Goal: Task Accomplishment & Management: Use online tool/utility

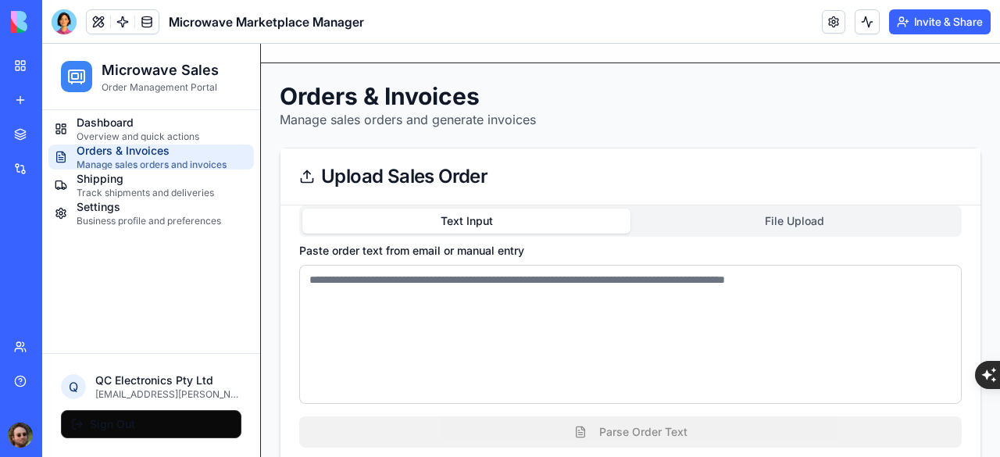
scroll to position [387, 0]
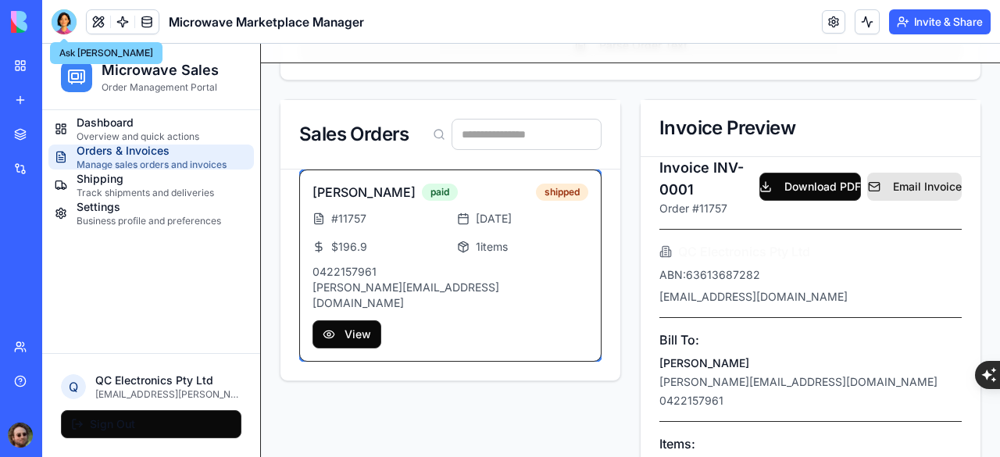
click at [59, 23] on div at bounding box center [64, 21] width 25 height 25
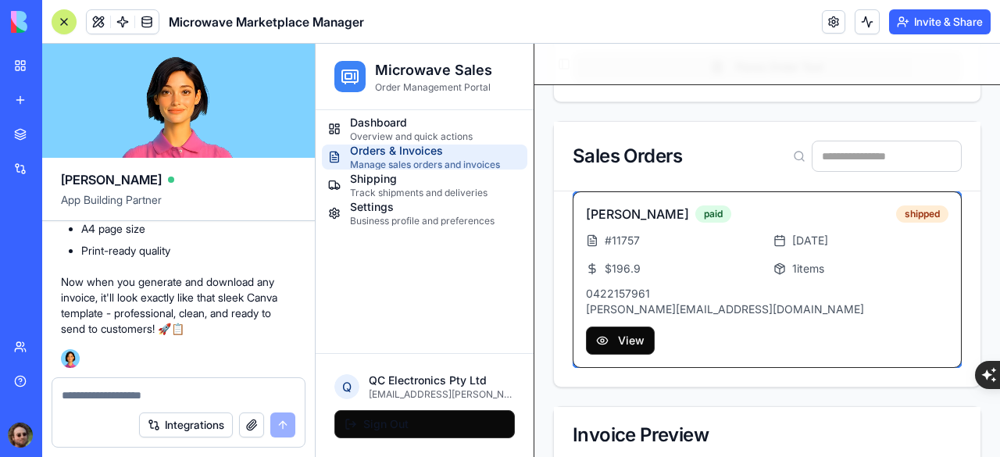
scroll to position [0, 0]
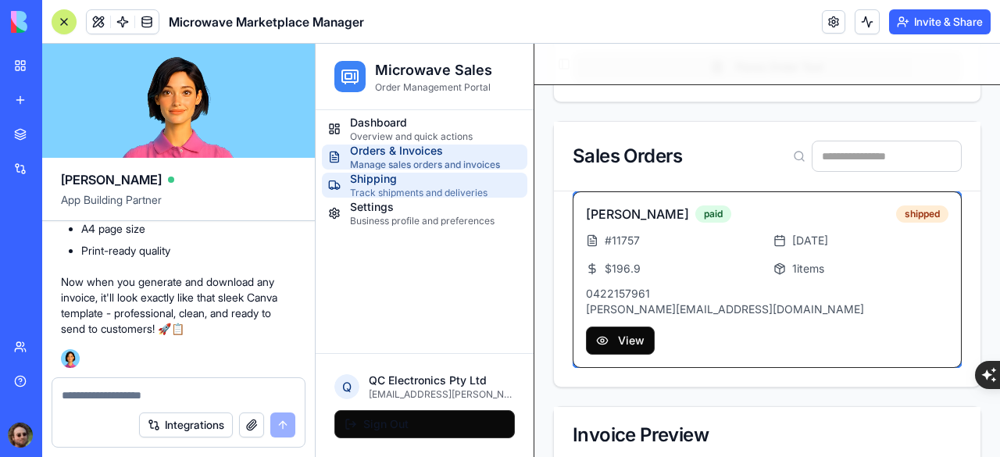
click at [417, 195] on span "Track shipments and deliveries" at bounding box center [419, 193] width 138 height 13
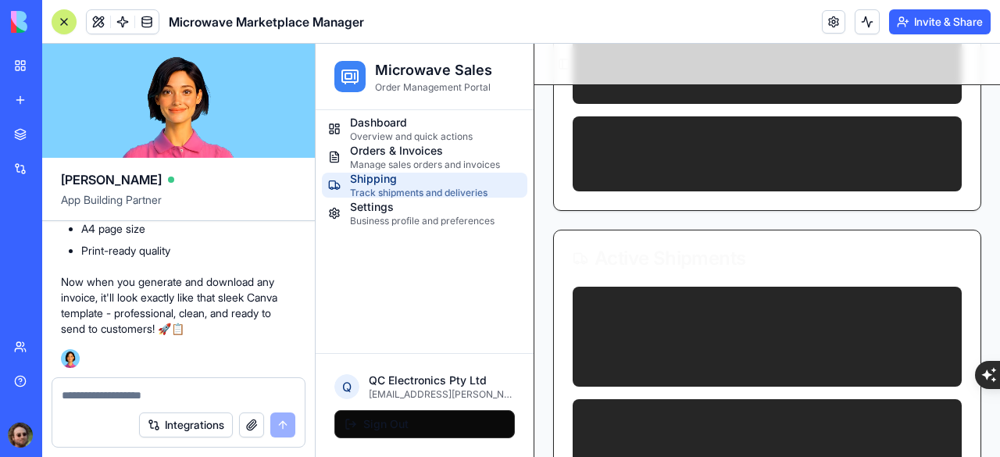
click at [69, 17] on div at bounding box center [64, 22] width 13 height 13
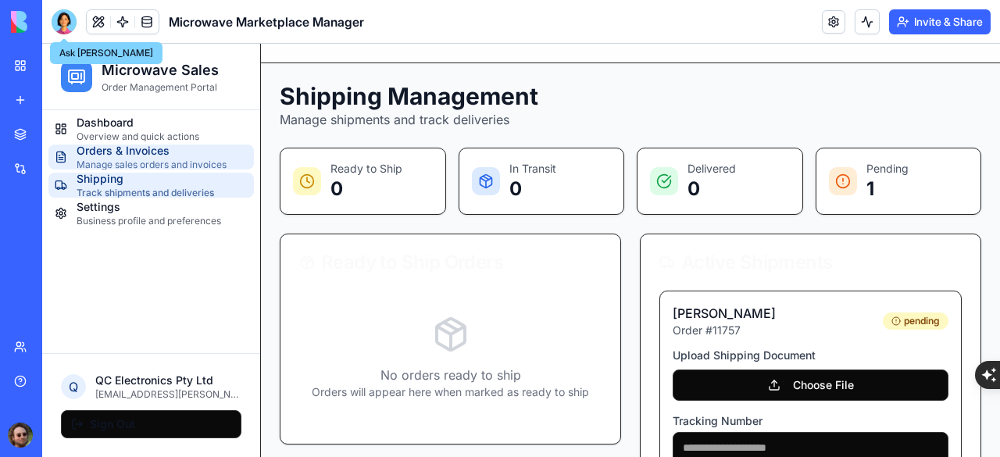
click at [138, 155] on span "Orders & Invoices" at bounding box center [152, 151] width 150 height 16
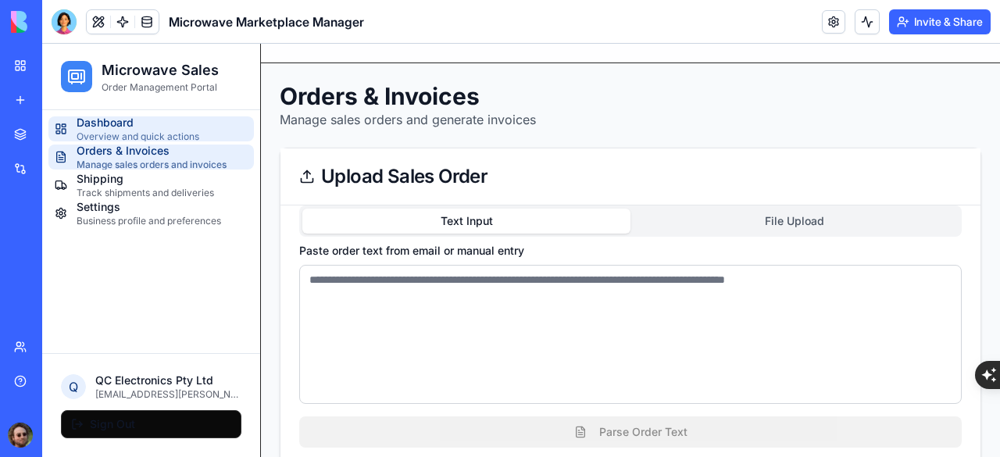
click at [142, 132] on span "Overview and quick actions" at bounding box center [138, 137] width 123 height 13
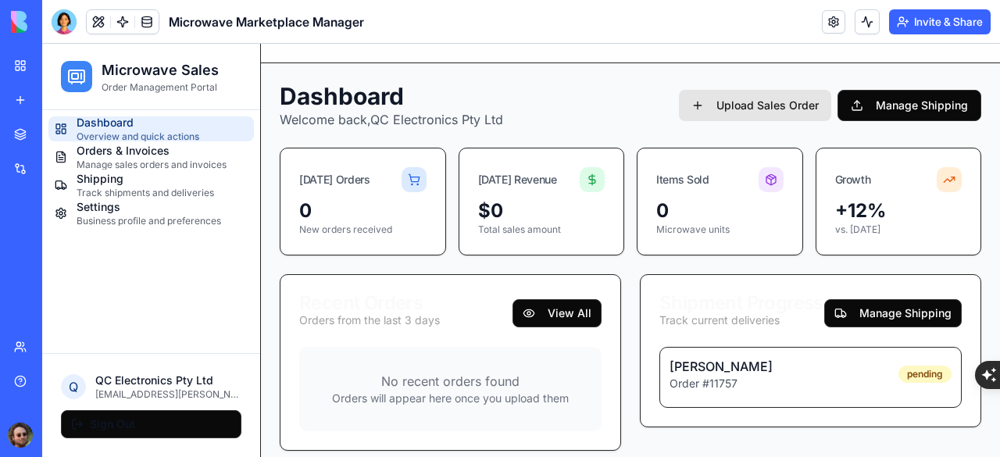
scroll to position [11, 0]
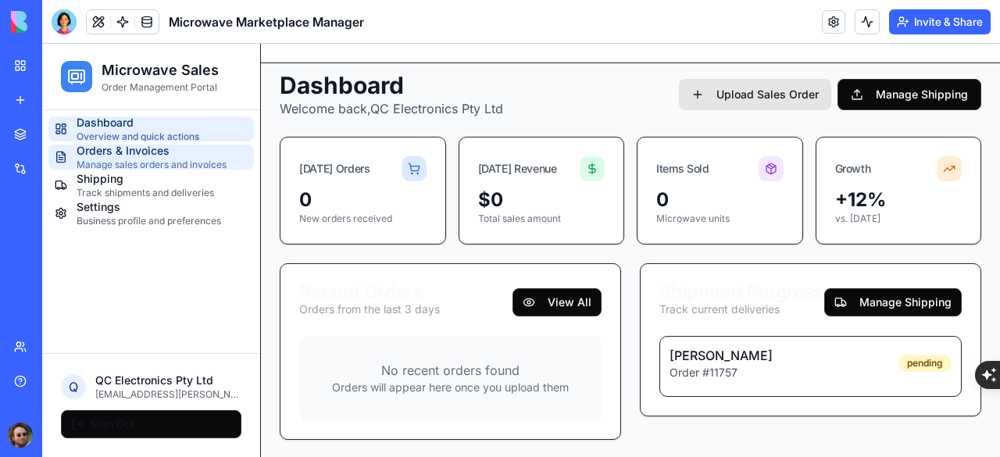
click at [150, 153] on span "Orders & Invoices" at bounding box center [152, 151] width 150 height 16
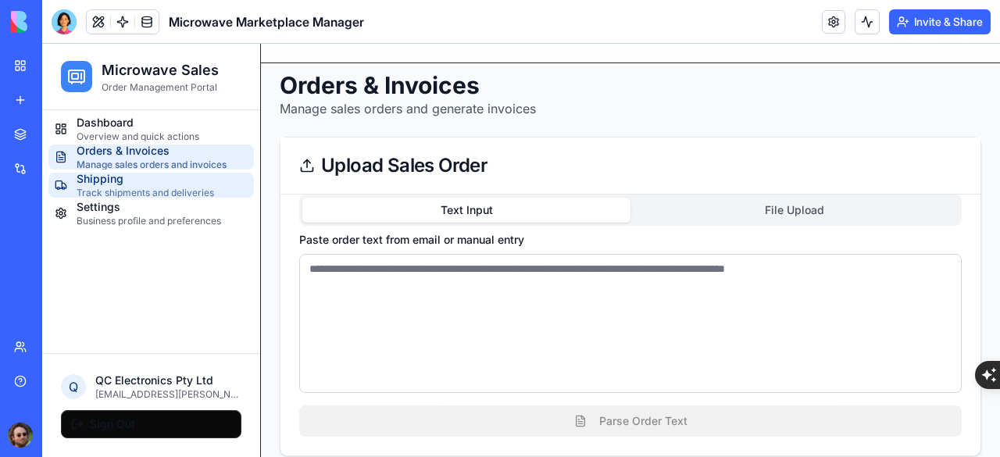
click at [143, 187] on span "Track shipments and deliveries" at bounding box center [146, 193] width 138 height 13
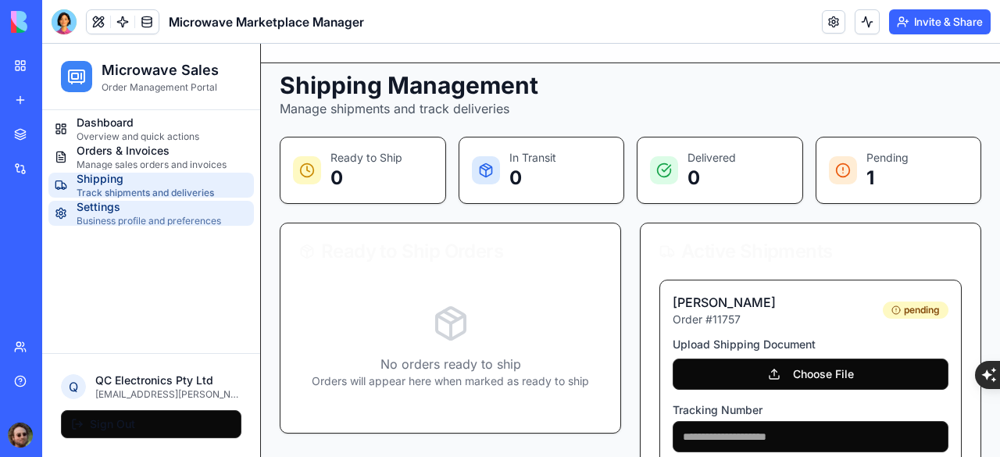
click at [142, 212] on span "Settings" at bounding box center [149, 207] width 145 height 16
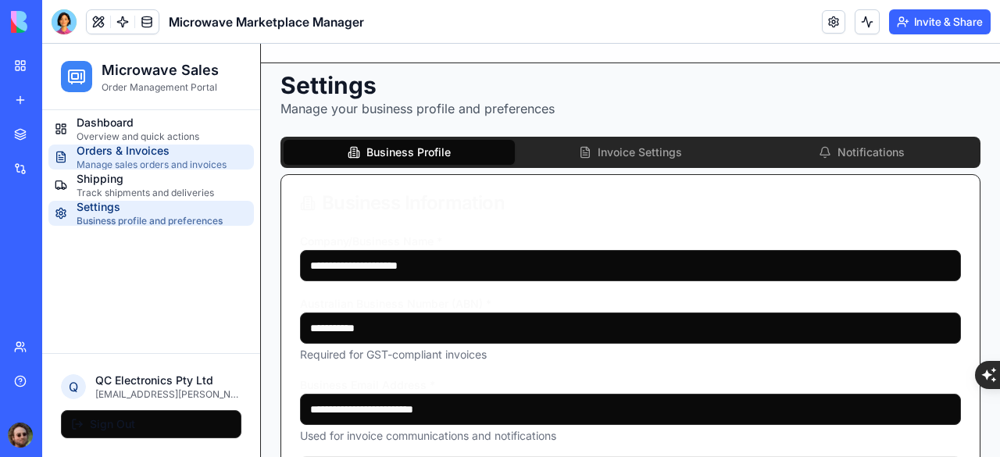
click at [152, 155] on span "Orders & Invoices" at bounding box center [152, 151] width 150 height 16
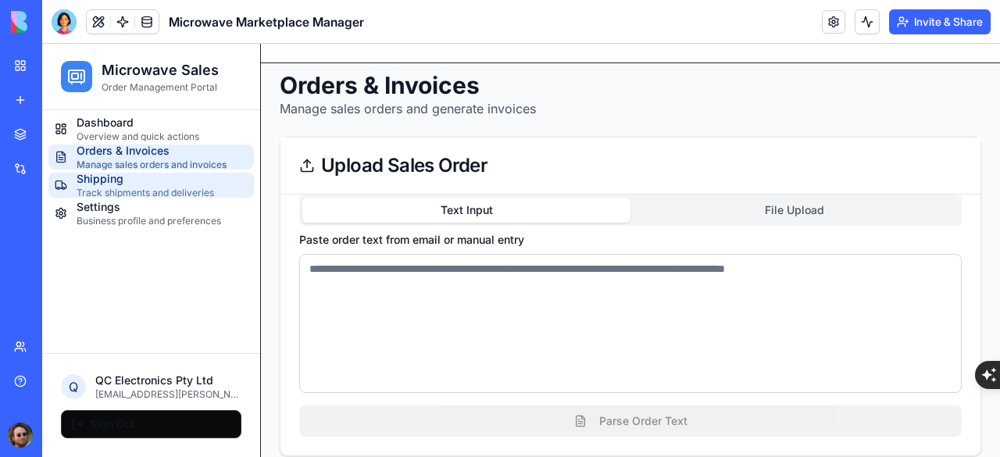
click at [134, 182] on span "Shipping" at bounding box center [146, 179] width 138 height 16
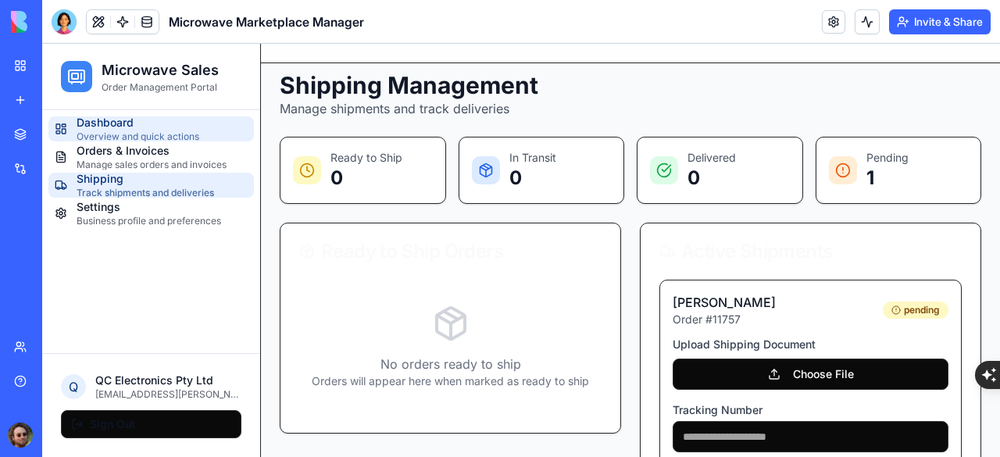
click at [156, 127] on span "Dashboard" at bounding box center [138, 123] width 123 height 16
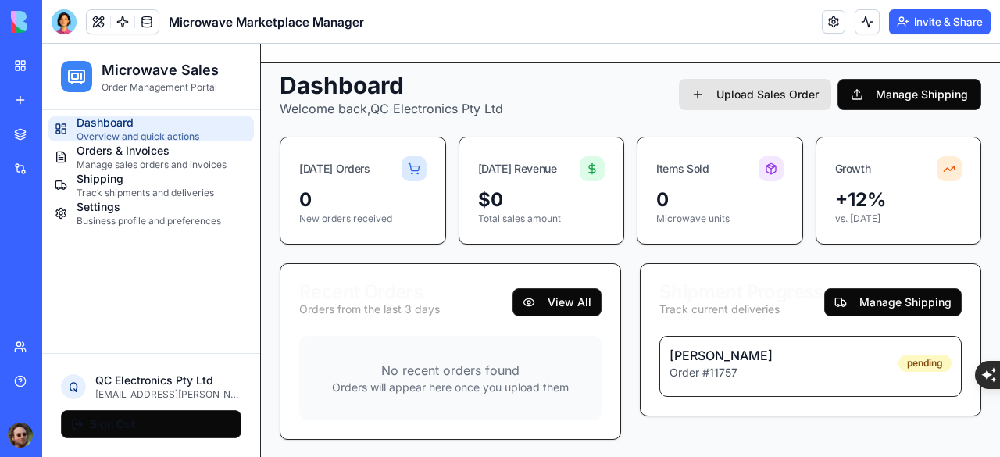
click at [58, 68] on div "My Workspace" at bounding box center [48, 66] width 20 height 16
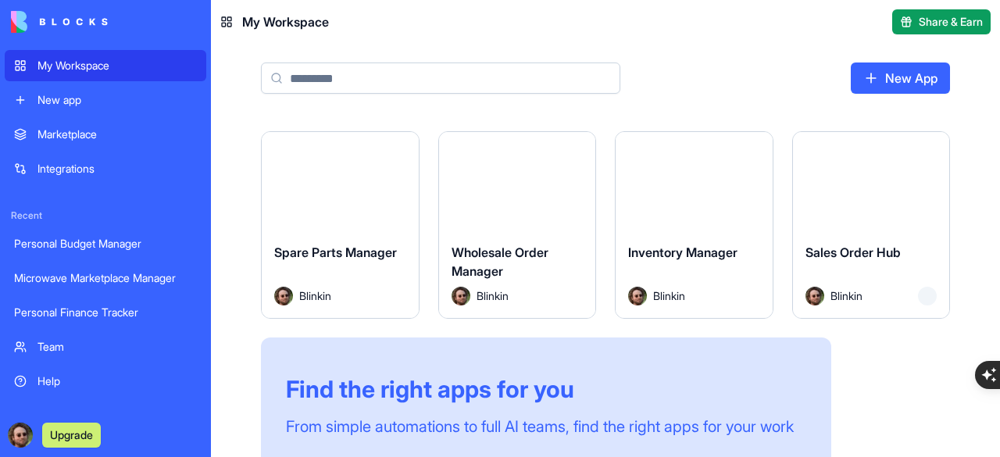
scroll to position [156, 0]
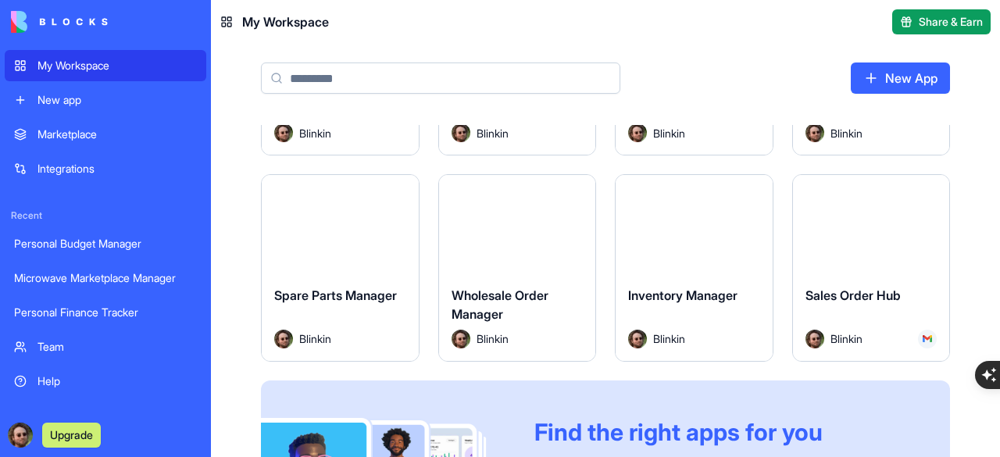
click at [701, 229] on button "Launch" at bounding box center [693, 224] width 117 height 31
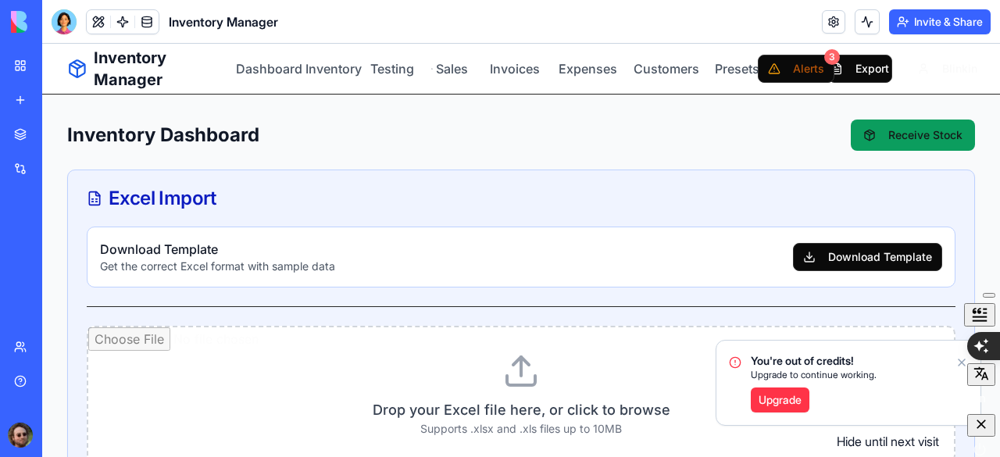
click at [981, 431] on icon "button" at bounding box center [982, 425] width 16 height 16
click at [964, 367] on icon "Notifications alt+T" at bounding box center [962, 362] width 13 height 13
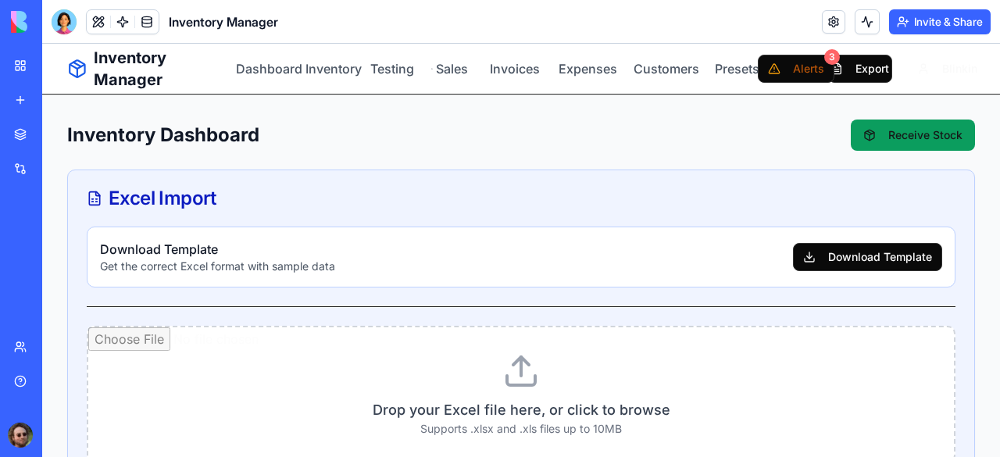
click at [58, 277] on div "Microwave Marketplace Manager" at bounding box center [36, 278] width 44 height 16
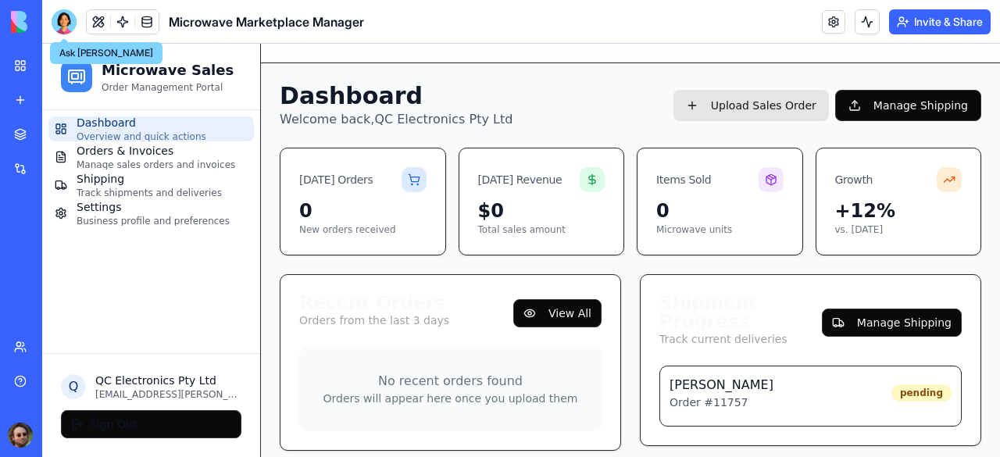
click at [59, 20] on div at bounding box center [64, 21] width 25 height 25
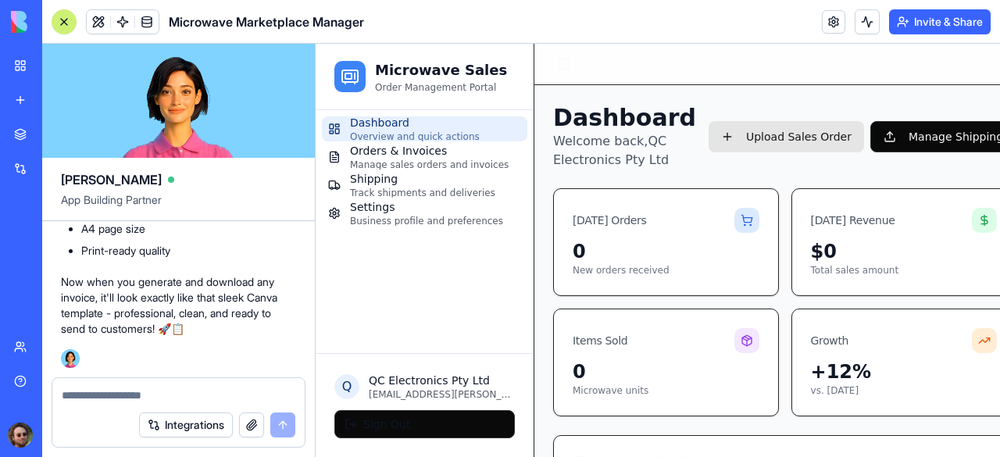
click at [58, 67] on div "My Workspace" at bounding box center [48, 66] width 20 height 16
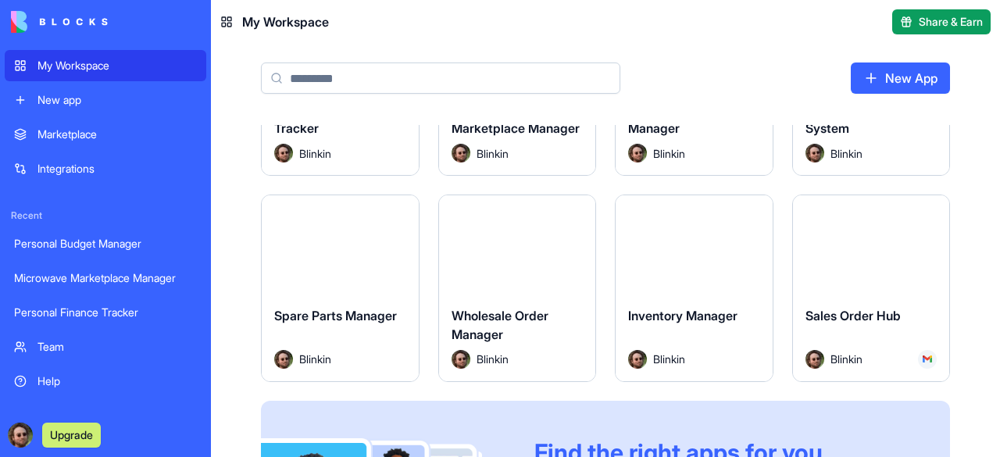
scroll to position [134, 0]
click at [691, 238] on button "Launch" at bounding box center [693, 246] width 117 height 31
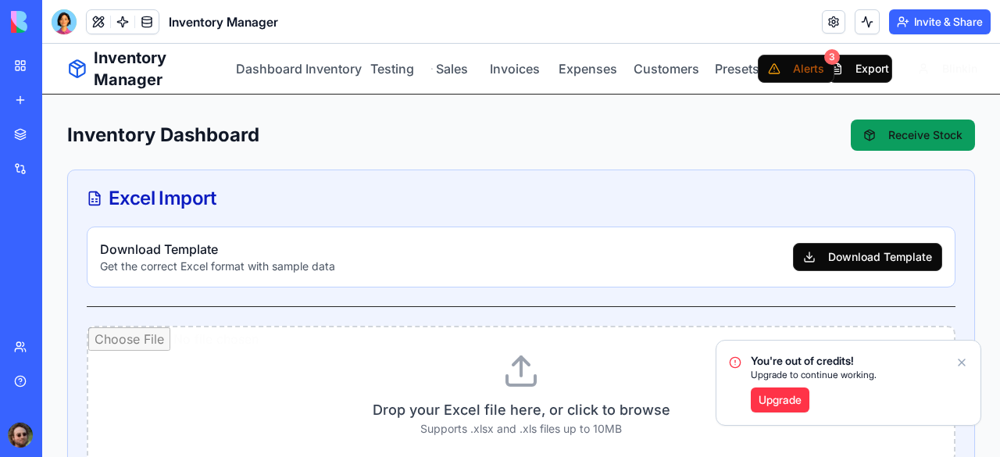
click at [964, 364] on icon "Notifications alt+T" at bounding box center [962, 362] width 13 height 13
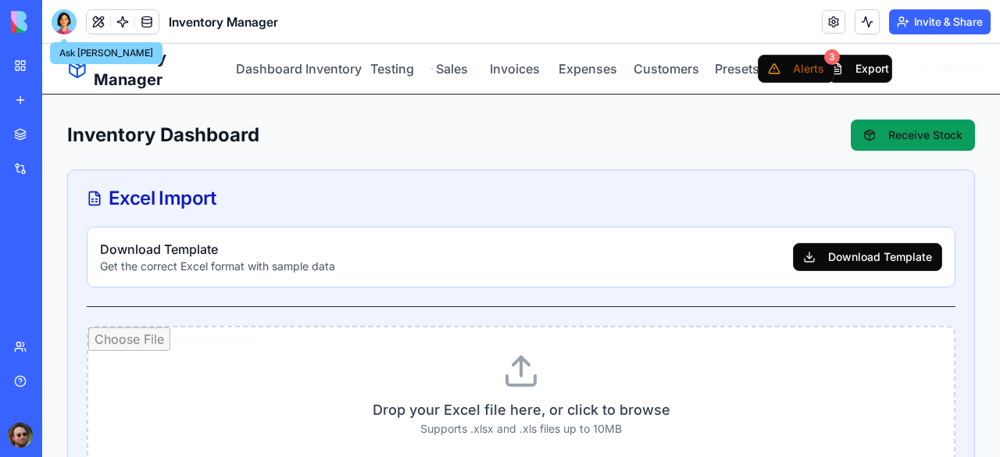
click at [68, 26] on div at bounding box center [64, 21] width 25 height 25
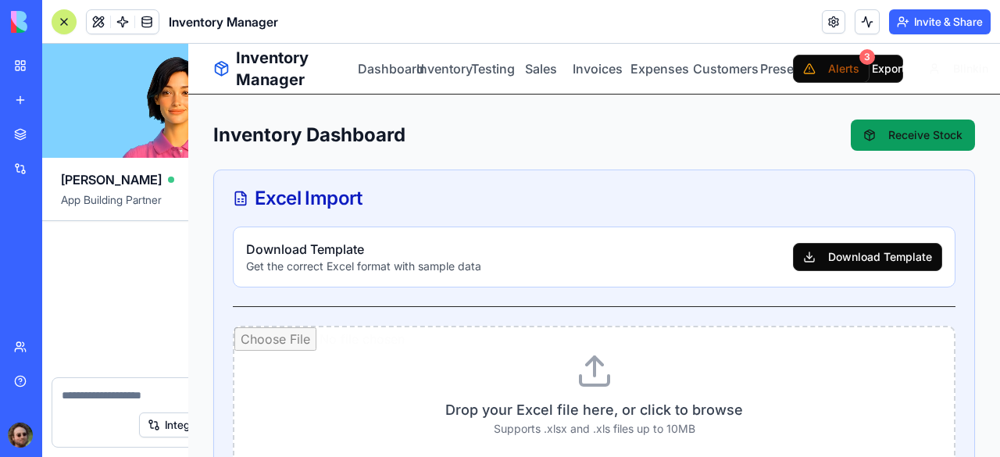
scroll to position [76689, 0]
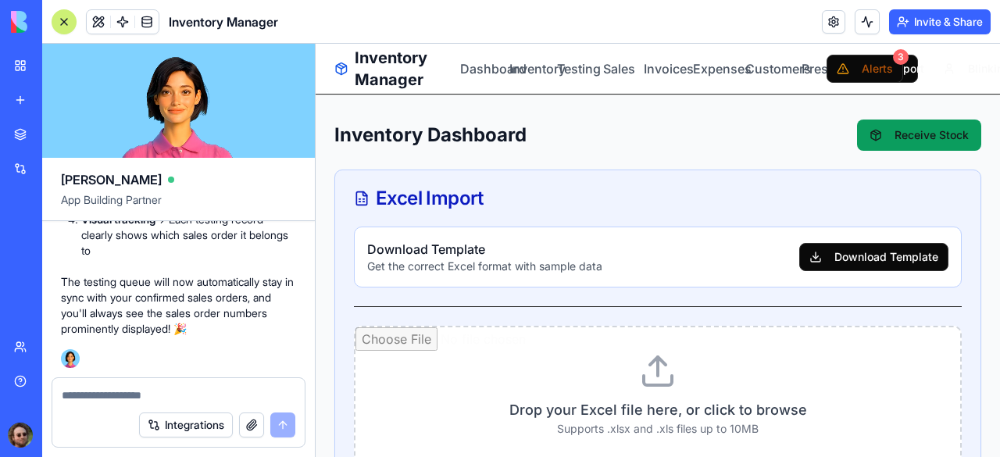
click at [64, 30] on button at bounding box center [64, 21] width 25 height 25
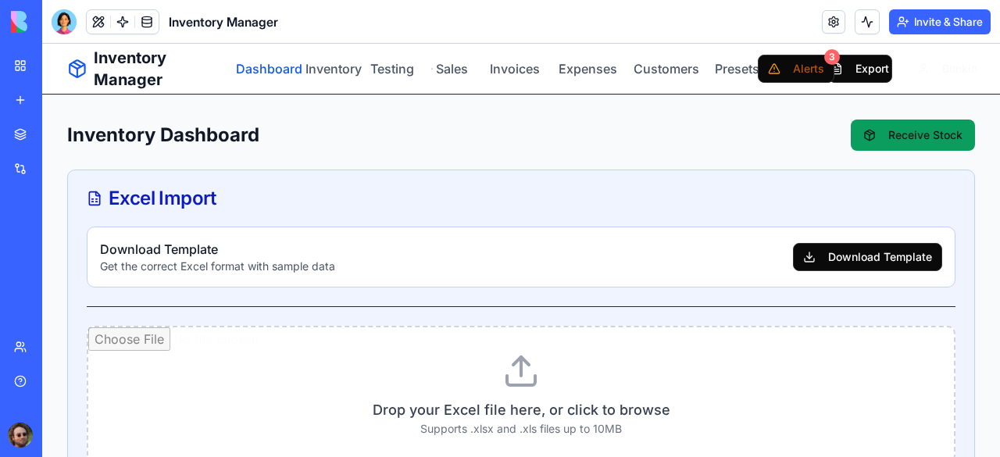
click at [263, 70] on link "Dashboard" at bounding box center [261, 68] width 51 height 19
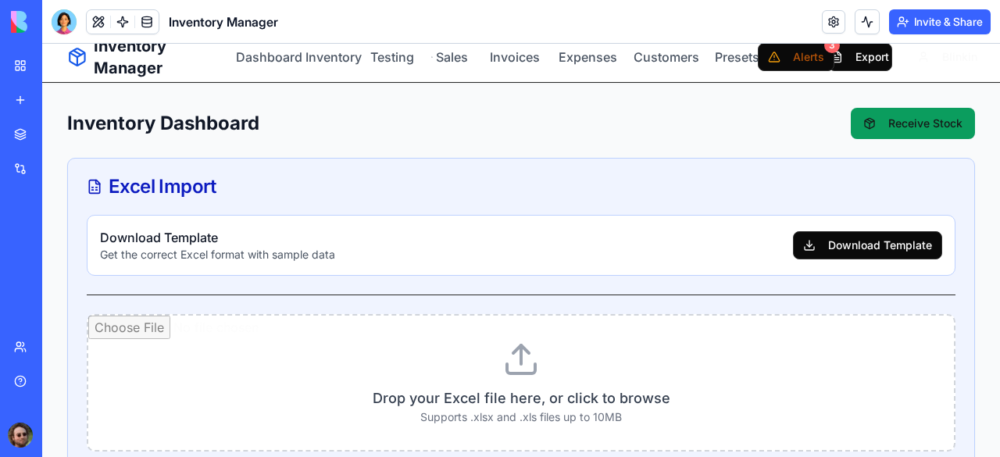
scroll to position [0, 0]
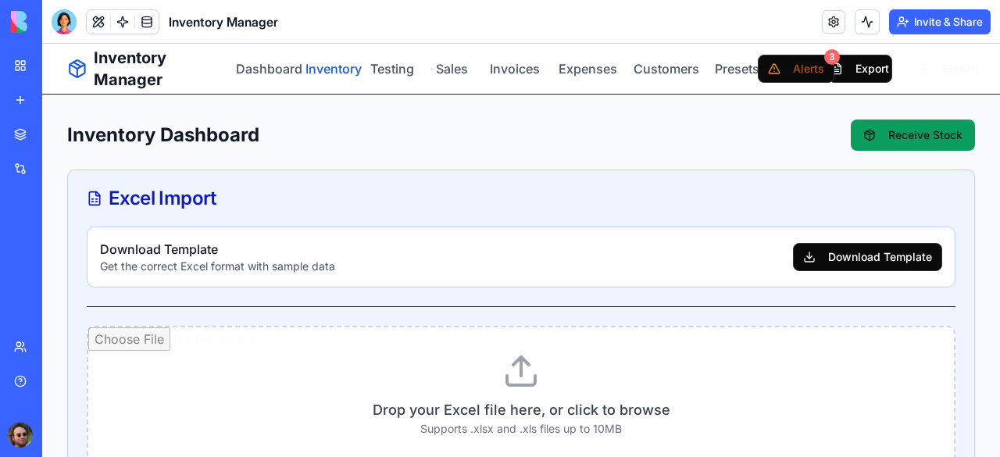
click at [334, 73] on link "Inventory" at bounding box center [327, 68] width 43 height 19
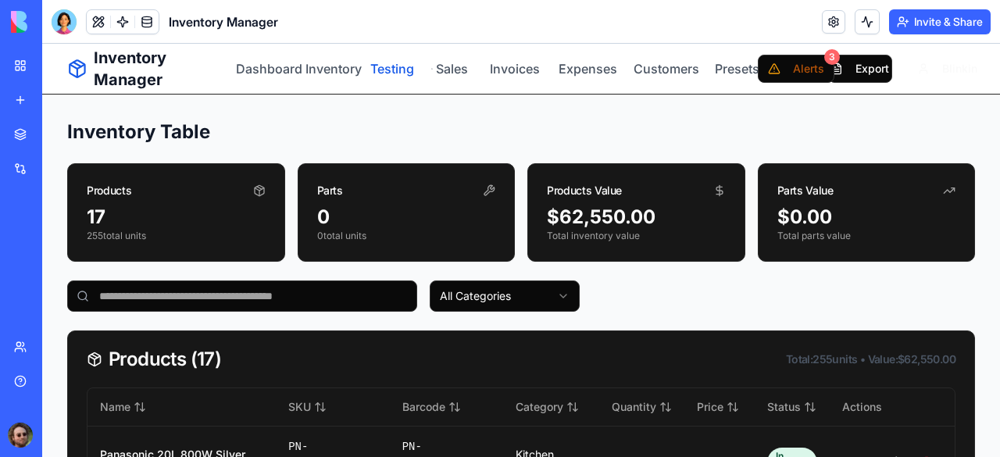
click at [388, 69] on link "Testing" at bounding box center [389, 68] width 45 height 19
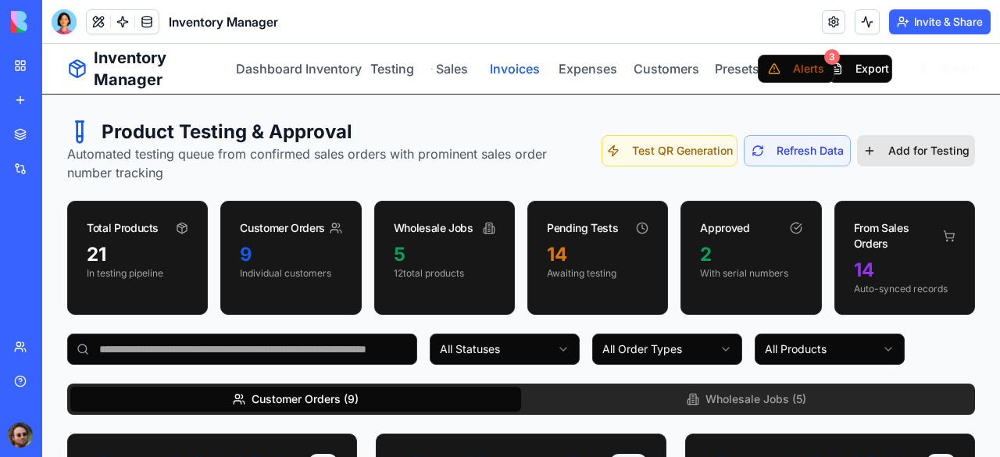
click at [508, 73] on link "Invoices" at bounding box center [512, 68] width 50 height 19
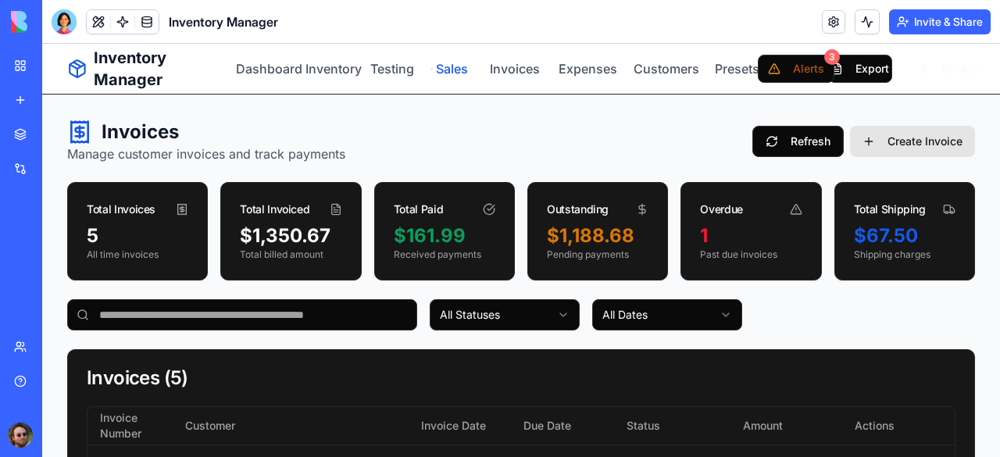
click at [440, 69] on link "Sales" at bounding box center [449, 68] width 37 height 19
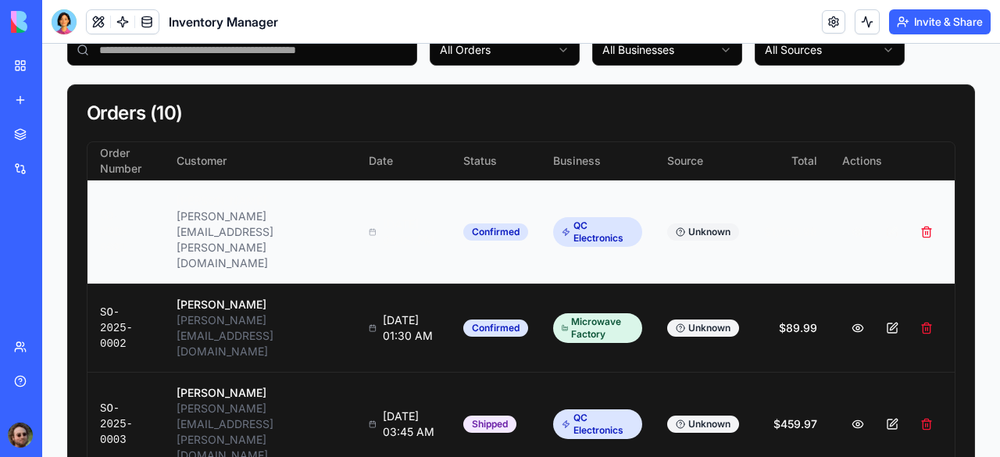
scroll to position [391, 0]
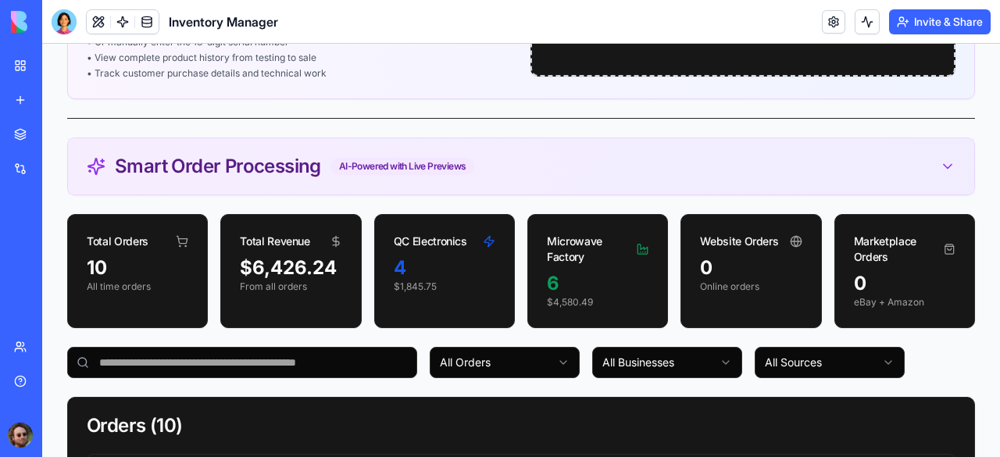
click at [366, 191] on div "Smart Order Processing AI-Powered with Live Previews" at bounding box center [521, 166] width 907 height 56
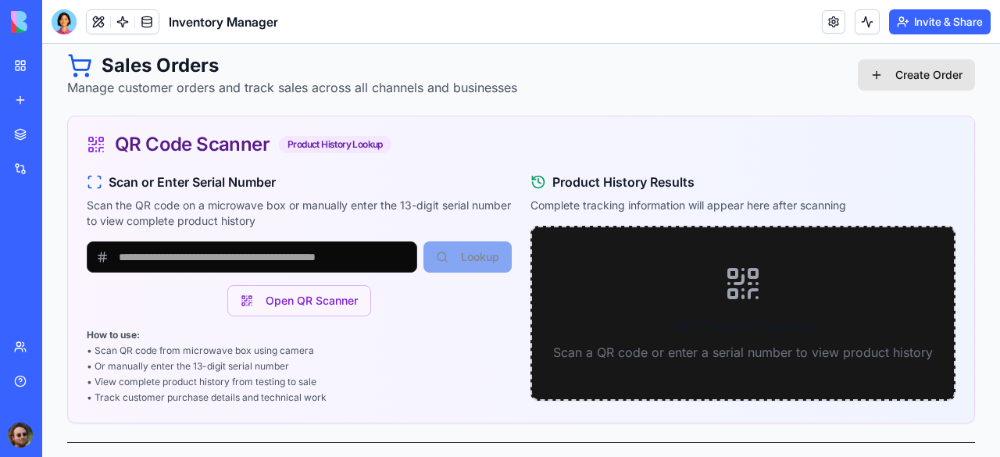
scroll to position [0, 0]
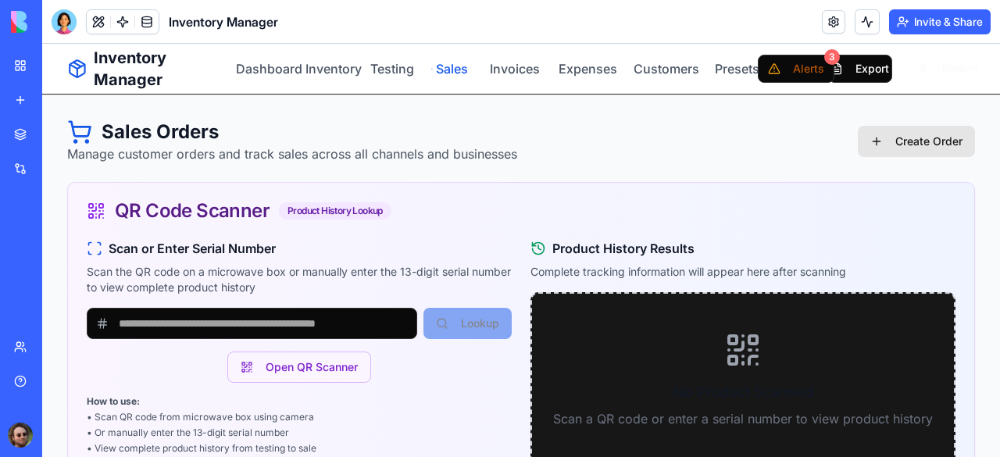
click at [450, 75] on link "Sales" at bounding box center [449, 68] width 37 height 19
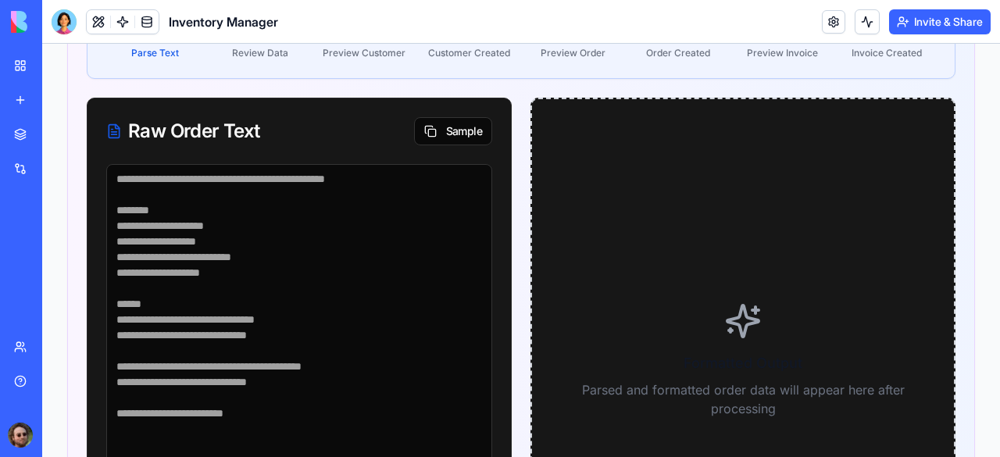
scroll to position [625, 0]
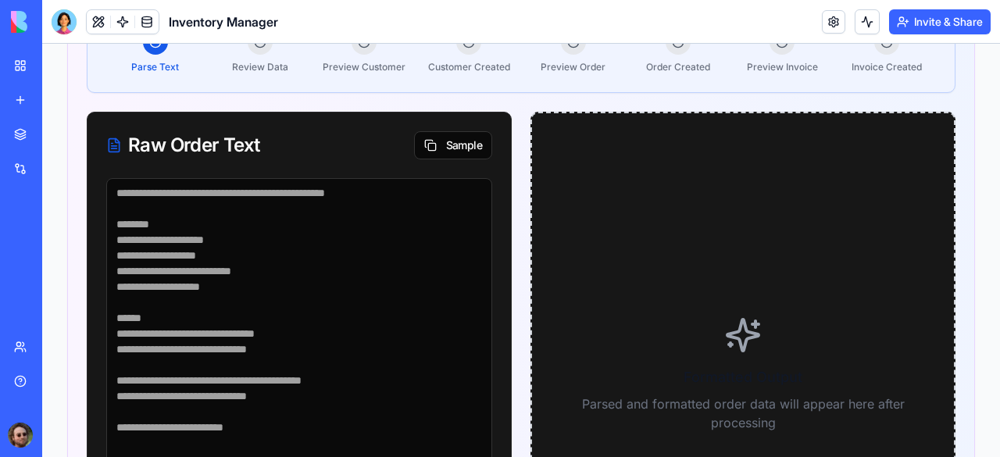
click at [251, 212] on textarea at bounding box center [299, 341] width 386 height 327
paste textarea "**********"
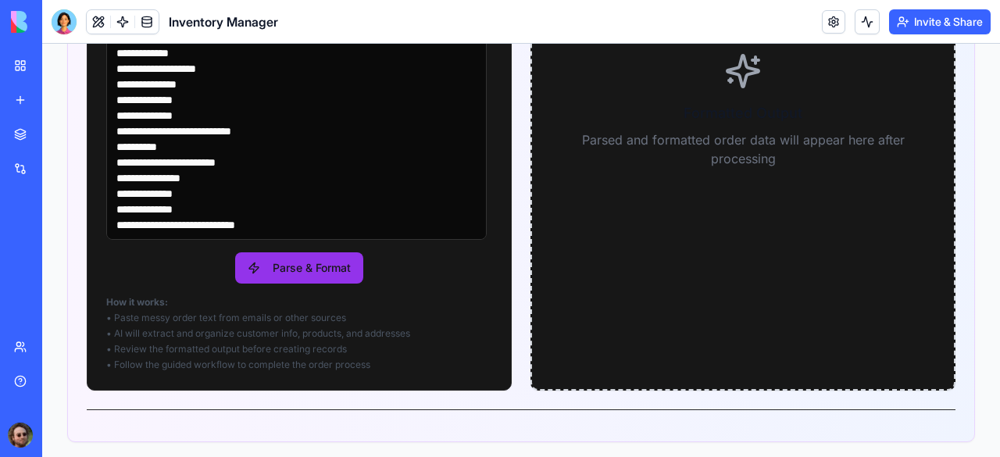
scroll to position [903, 0]
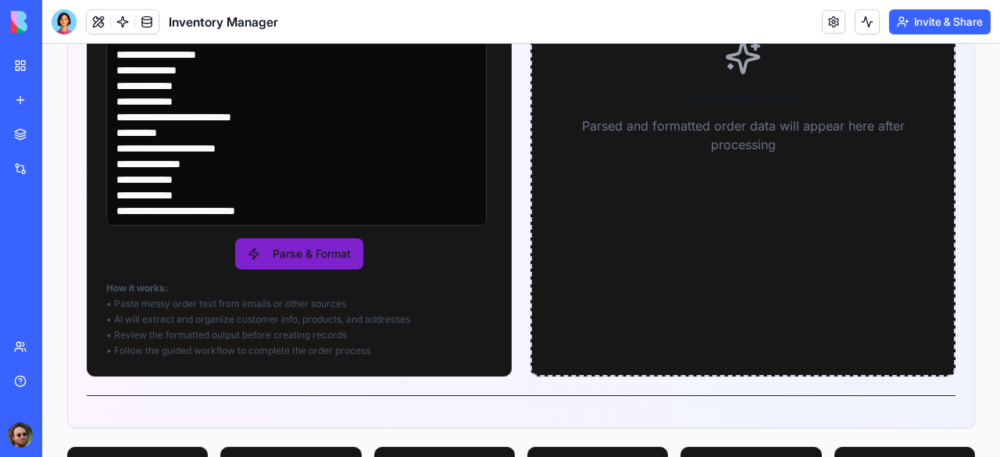
type textarea "**********"
click at [320, 256] on button "Parse & Format" at bounding box center [299, 253] width 128 height 31
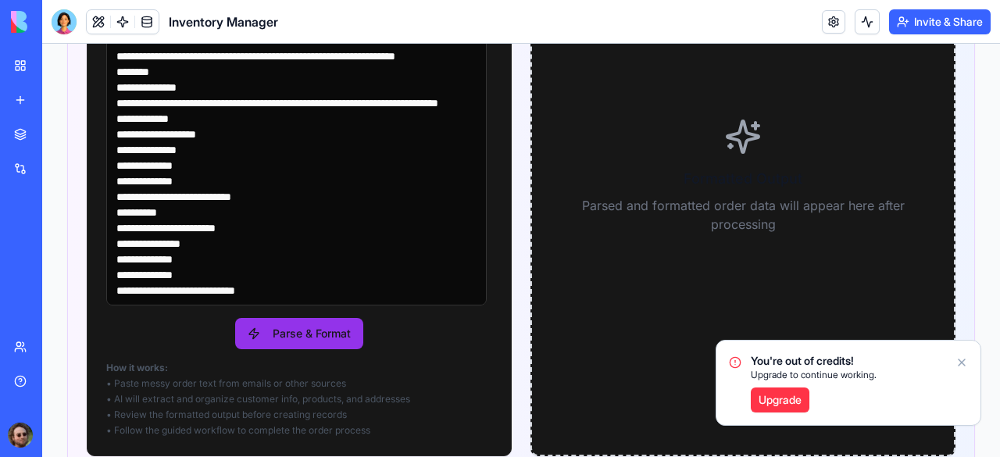
scroll to position [825, 0]
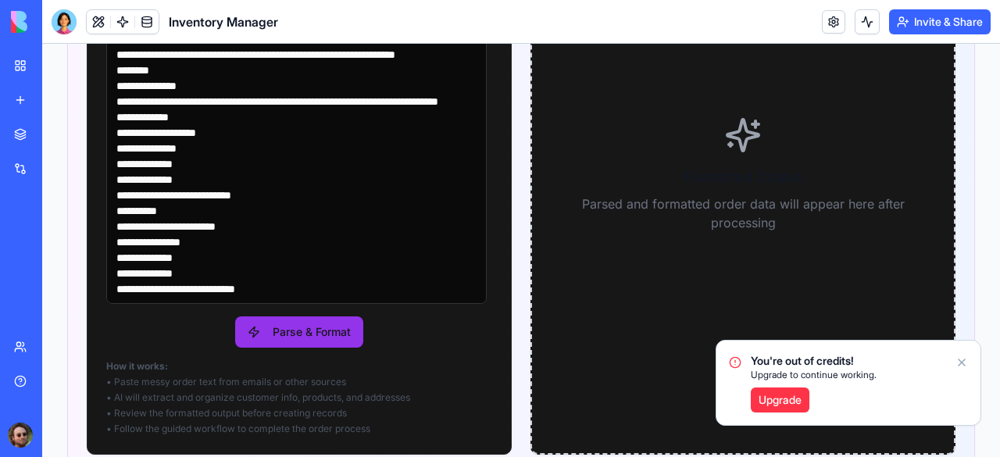
click at [774, 396] on link "Upgrade" at bounding box center [780, 400] width 59 height 25
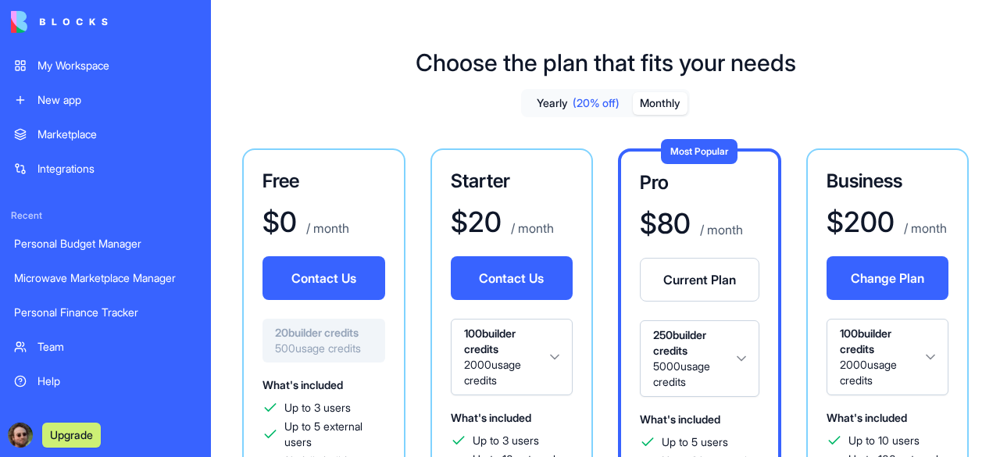
scroll to position [156, 0]
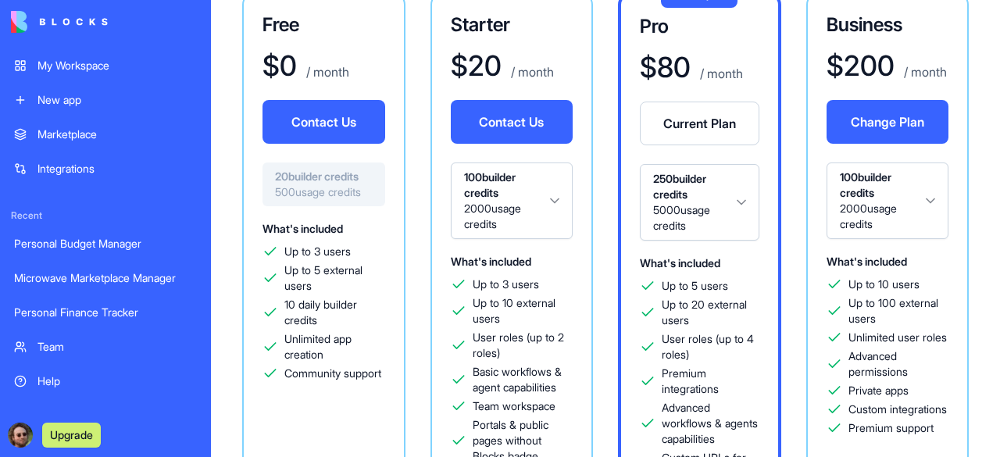
click at [105, 277] on div "Microwave Marketplace Manager" at bounding box center [105, 278] width 183 height 16
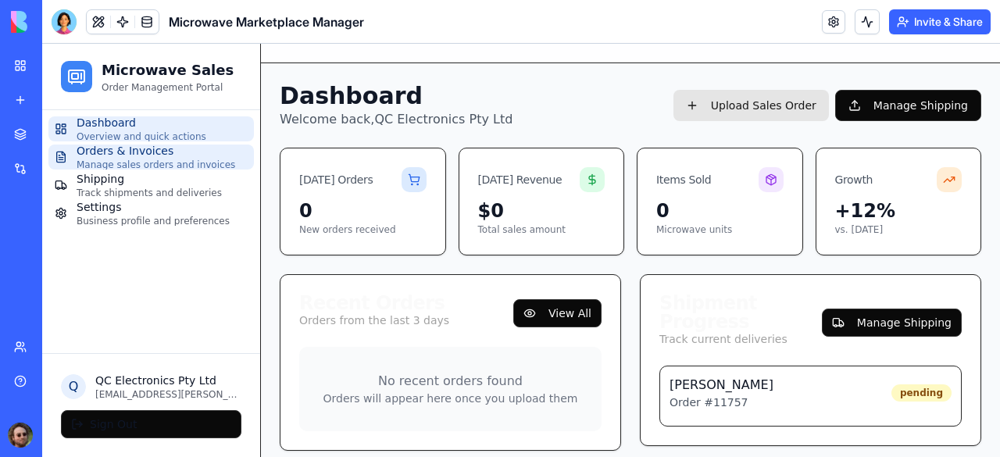
click at [110, 154] on span "Orders & Invoices" at bounding box center [156, 151] width 159 height 16
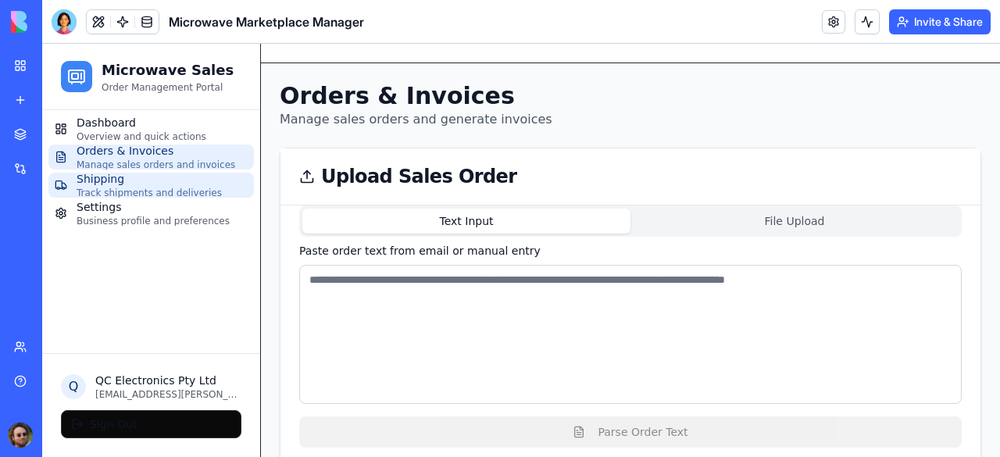
click at [113, 187] on span "Track shipments and deliveries" at bounding box center [149, 193] width 145 height 13
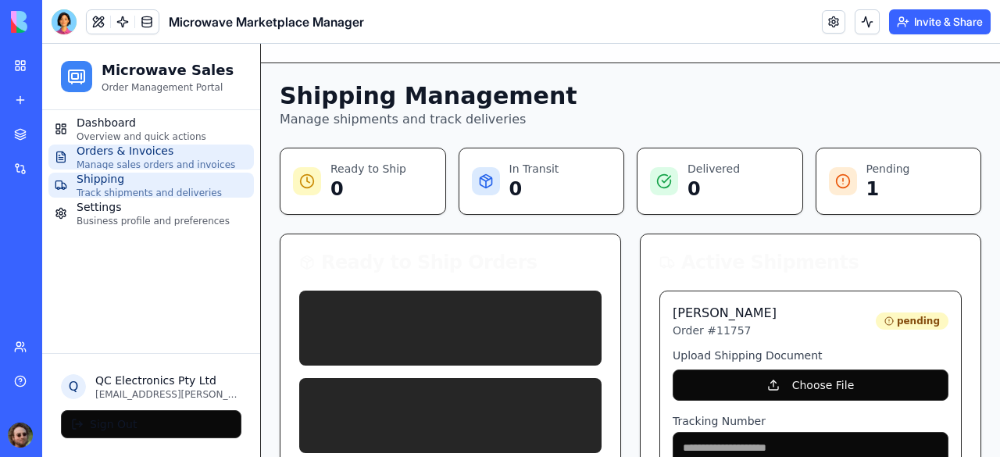
click at [132, 157] on span "Orders & Invoices" at bounding box center [156, 151] width 159 height 16
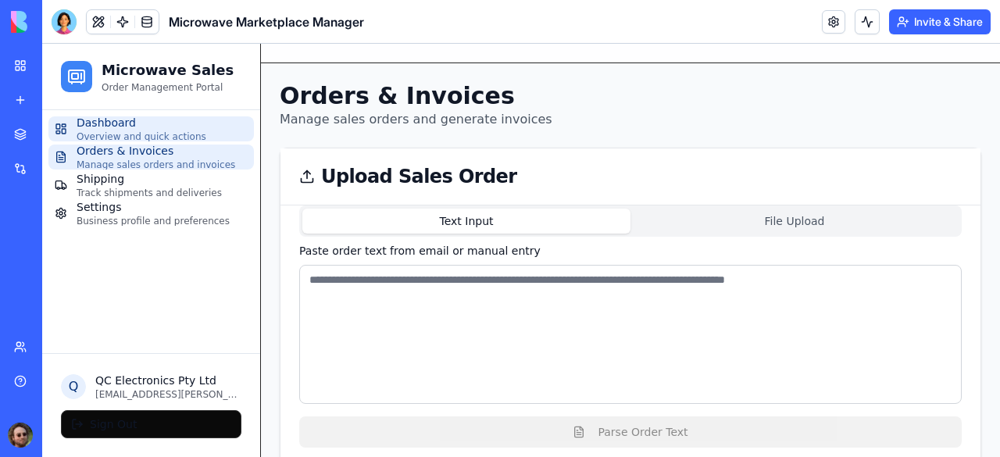
click at [144, 129] on span "Dashboard" at bounding box center [142, 123] width 130 height 16
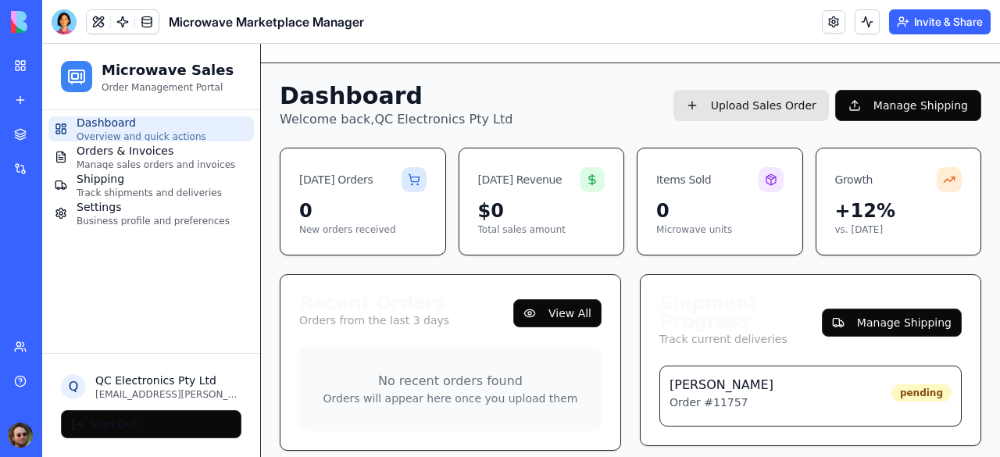
scroll to position [11, 0]
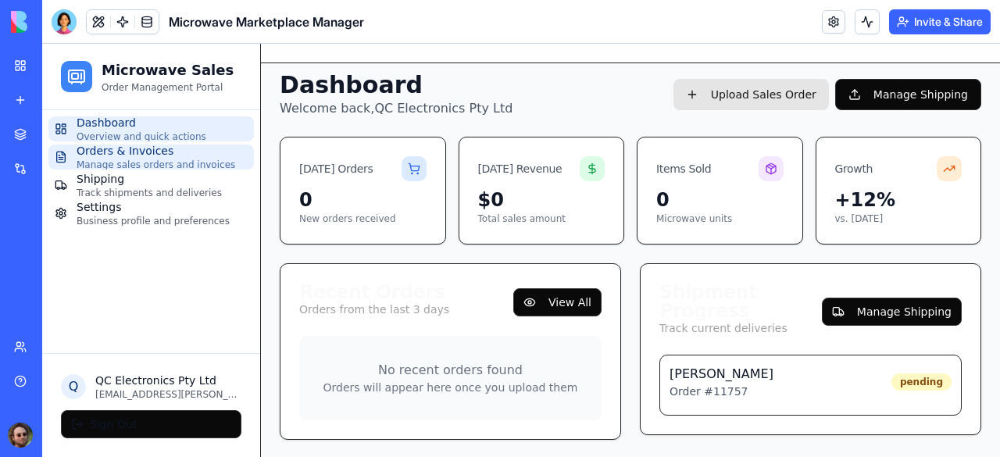
click at [152, 162] on span "Manage sales orders and invoices" at bounding box center [156, 165] width 159 height 13
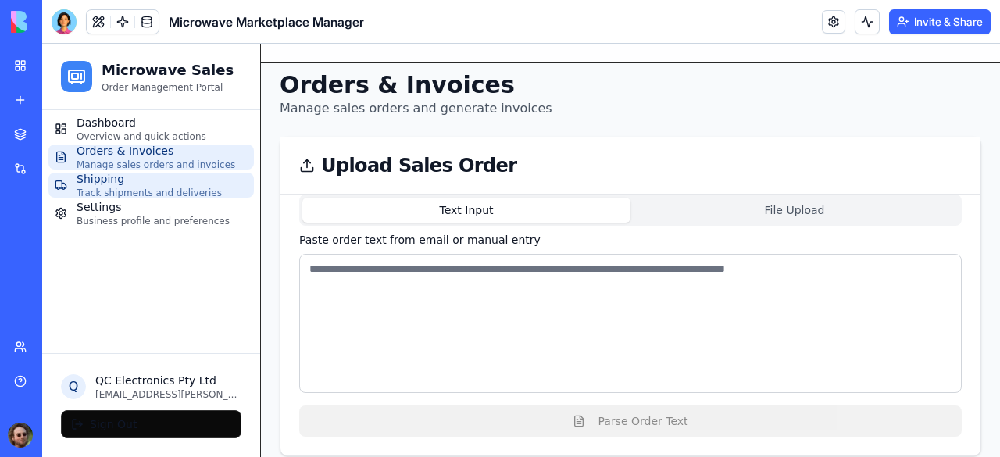
click at [135, 190] on span "Track shipments and deliveries" at bounding box center [149, 193] width 145 height 13
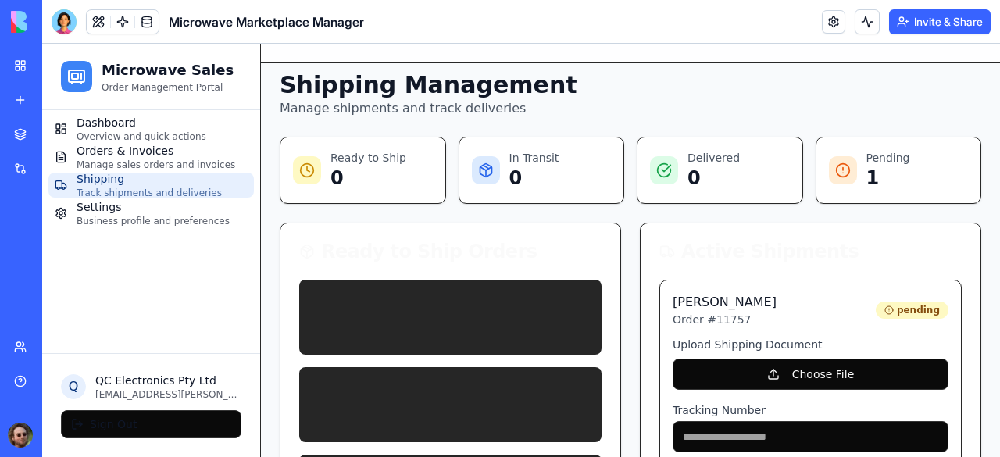
scroll to position [167, 0]
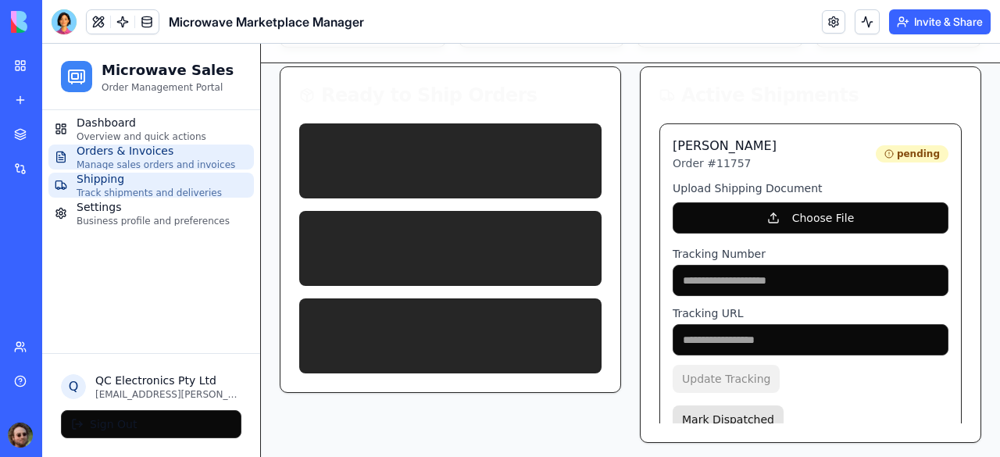
click at [163, 161] on span "Manage sales orders and invoices" at bounding box center [156, 165] width 159 height 13
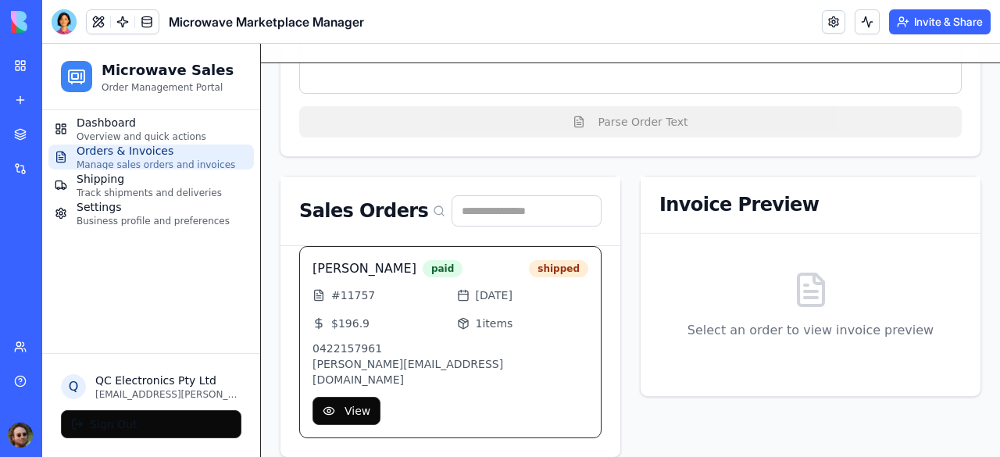
scroll to position [311, 0]
click at [356, 396] on button "View" at bounding box center [347, 410] width 68 height 28
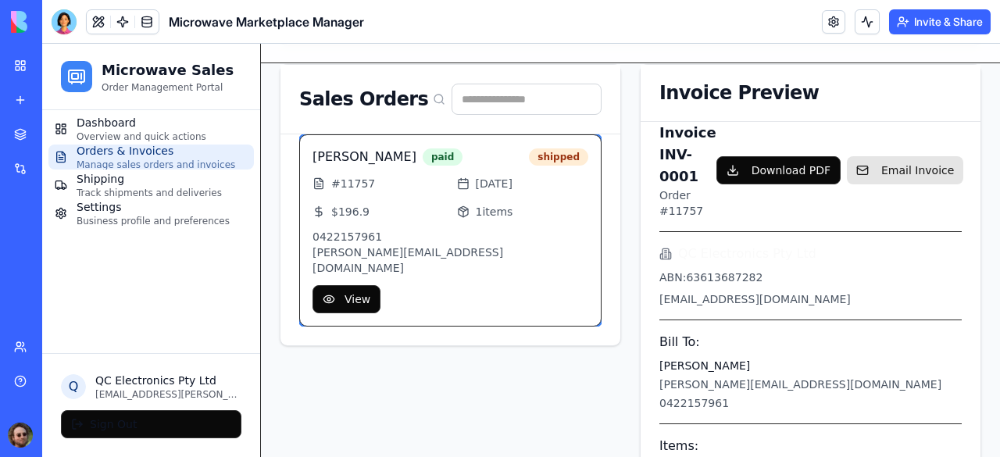
scroll to position [402, 0]
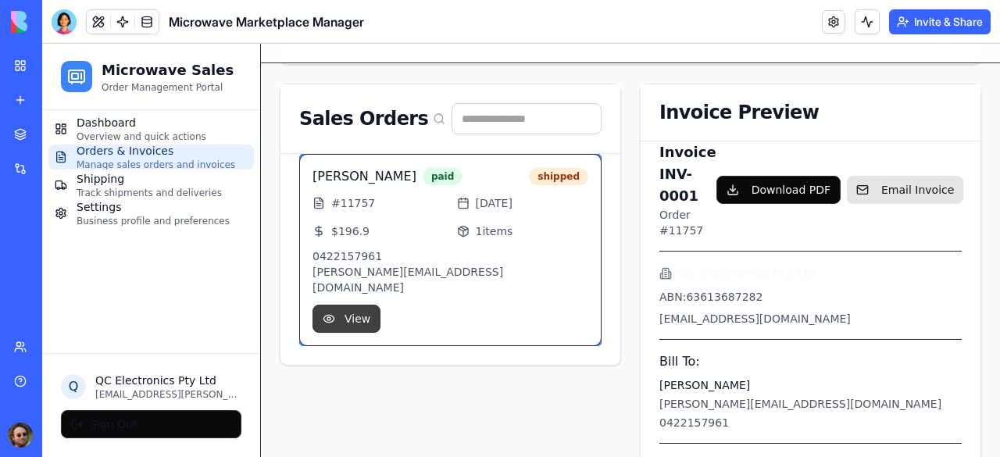
click at [336, 305] on button "View" at bounding box center [347, 319] width 68 height 28
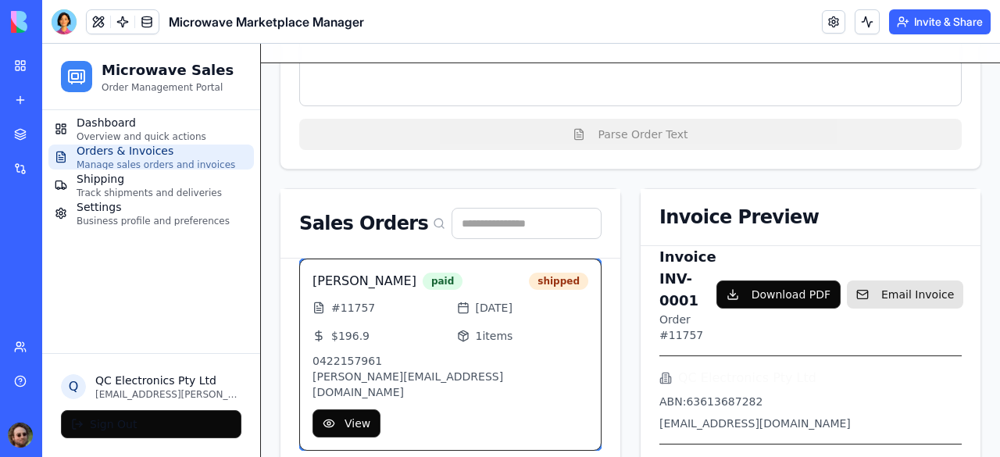
scroll to position [313, 0]
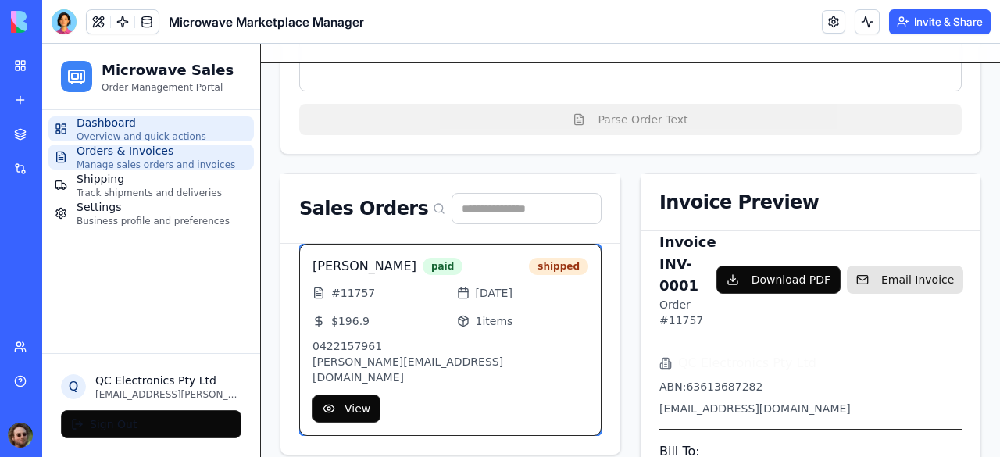
click at [114, 127] on span "Dashboard" at bounding box center [142, 123] width 130 height 16
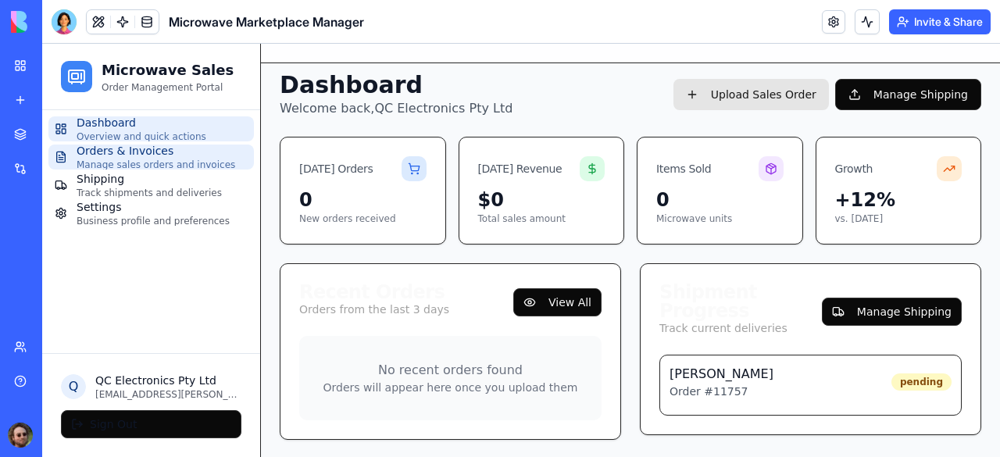
click at [130, 166] on span "Manage sales orders and invoices" at bounding box center [156, 165] width 159 height 13
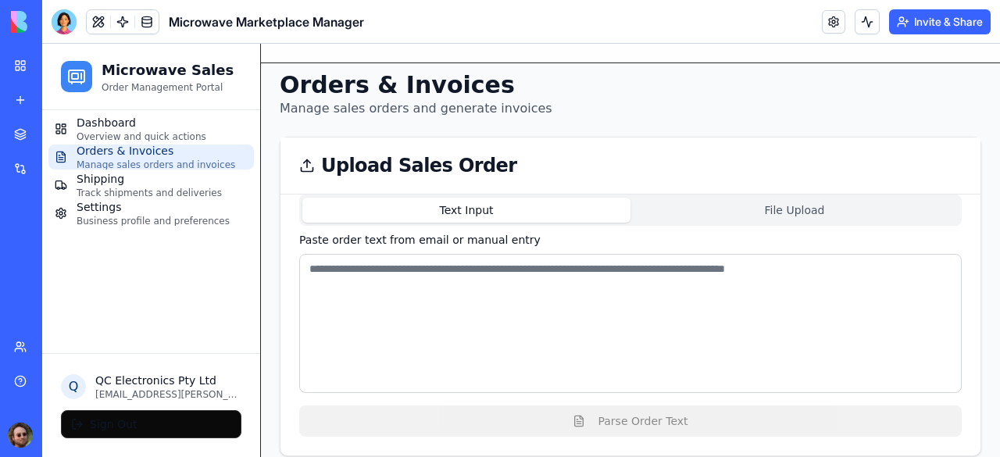
scroll to position [311, 0]
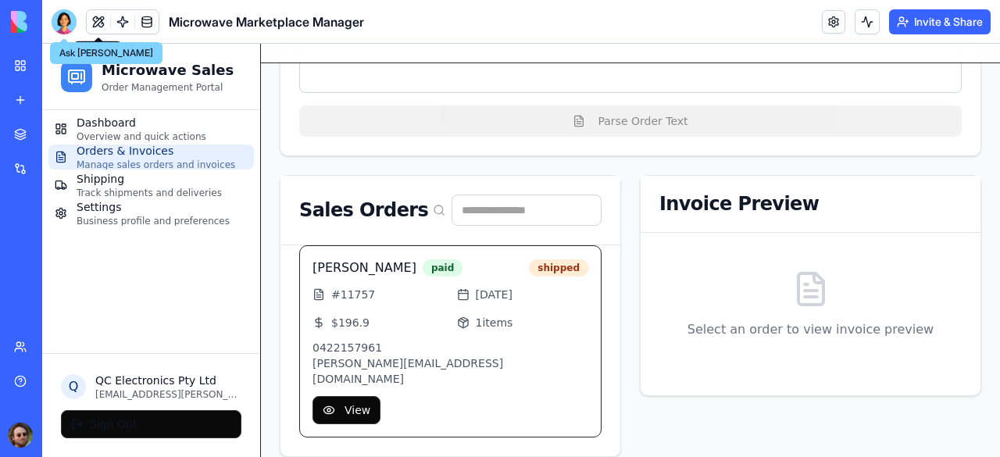
click at [61, 21] on div at bounding box center [64, 21] width 25 height 25
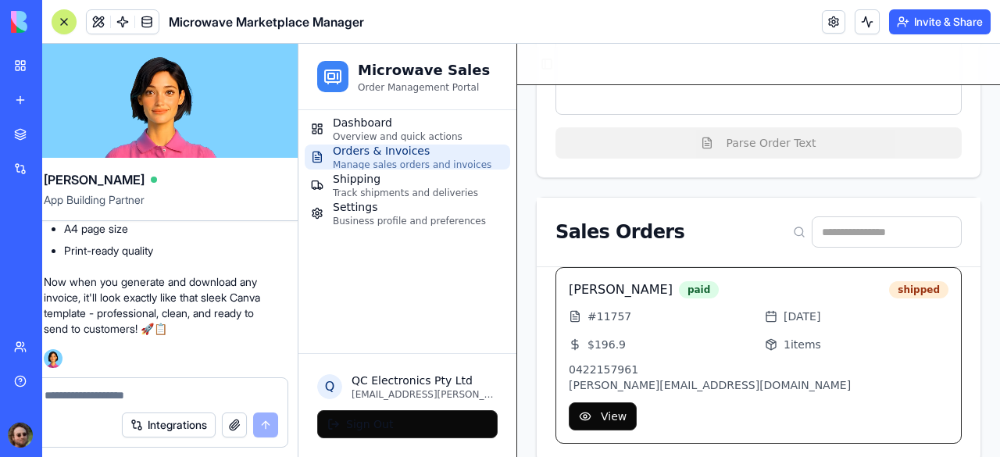
scroll to position [0, 0]
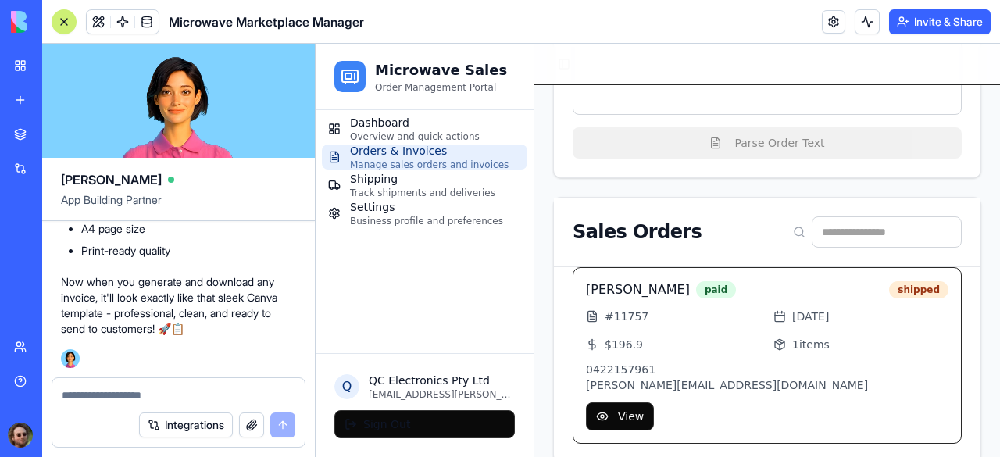
click at [172, 386] on div at bounding box center [178, 390] width 252 height 25
click at [130, 392] on textarea at bounding box center [179, 396] width 234 height 16
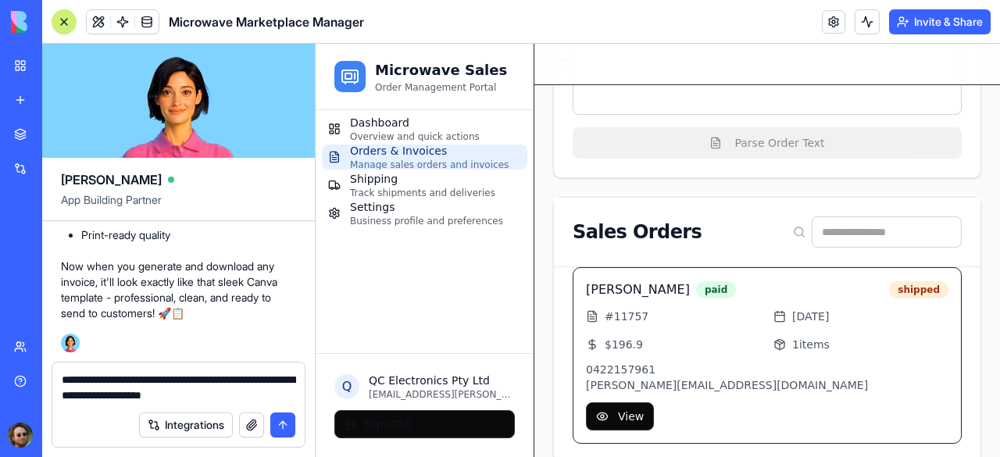
click at [269, 399] on textarea "**********" at bounding box center [179, 387] width 234 height 31
type textarea "**********"
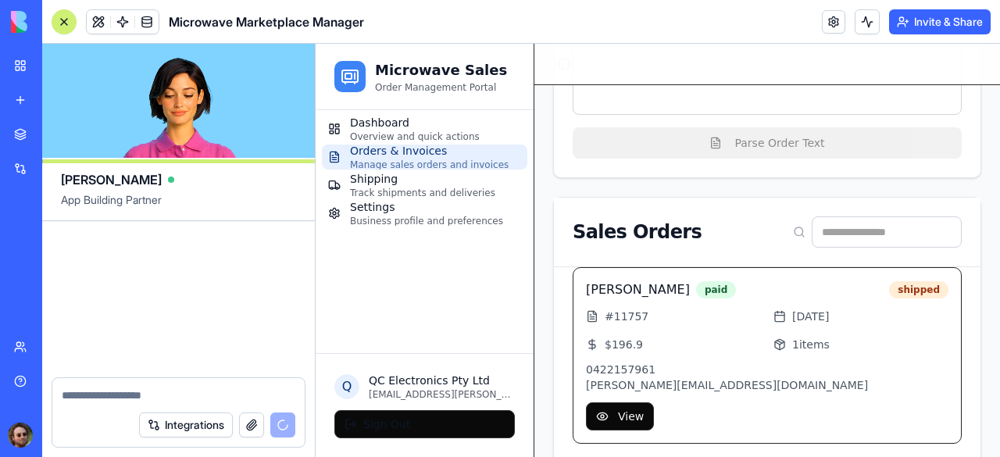
scroll to position [7054, 0]
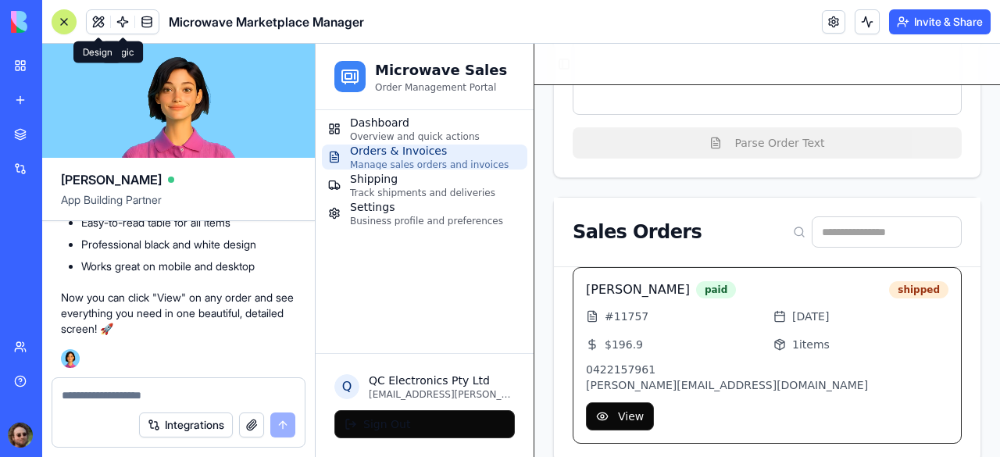
click at [58, 26] on div at bounding box center [64, 22] width 13 height 13
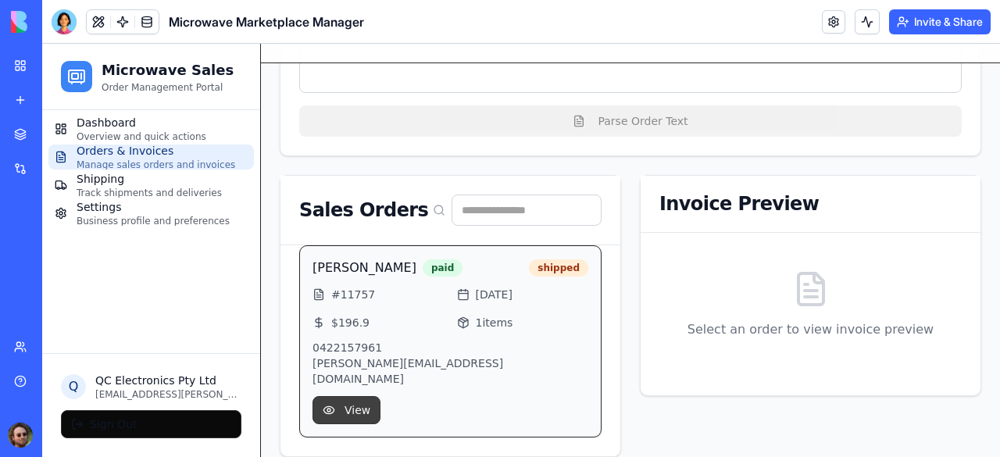
click at [347, 399] on button "View" at bounding box center [347, 410] width 68 height 28
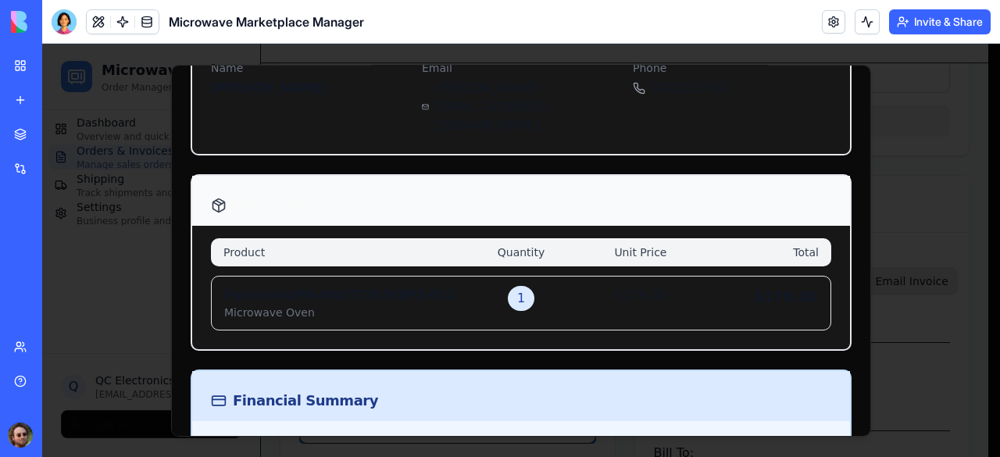
scroll to position [0, 0]
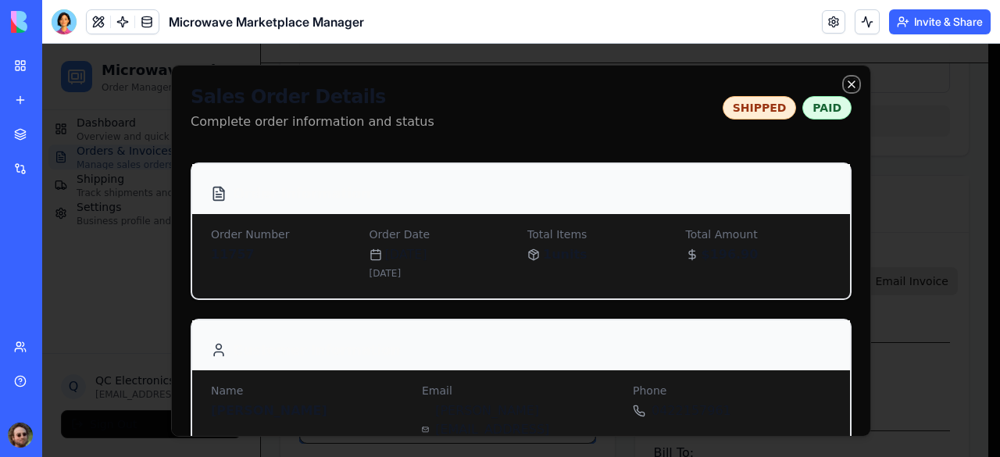
click at [846, 80] on icon "button" at bounding box center [852, 83] width 13 height 13
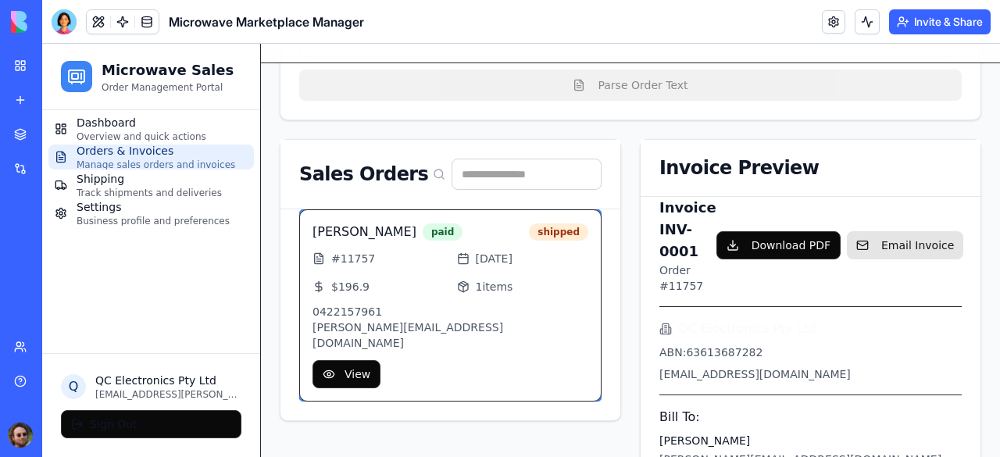
scroll to position [402, 0]
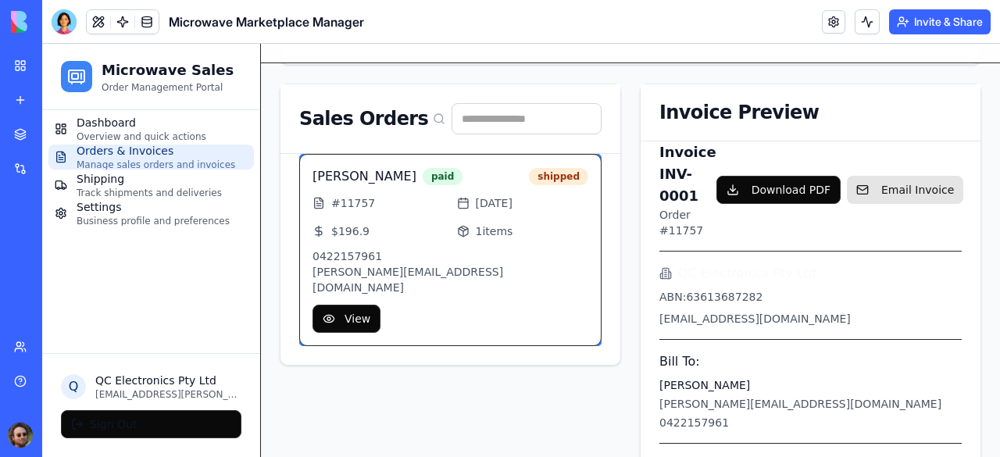
click at [499, 264] on p "[PERSON_NAME][EMAIL_ADDRESS][DOMAIN_NAME]" at bounding box center [451, 279] width 276 height 31
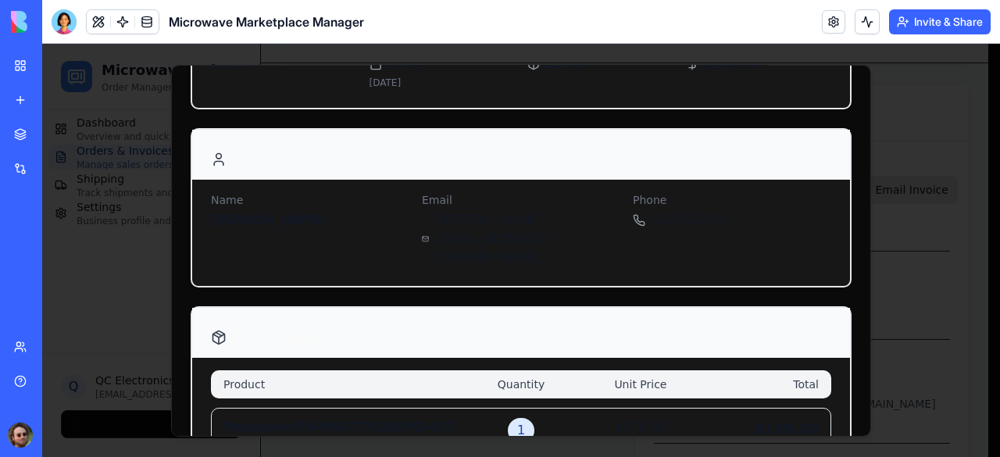
scroll to position [0, 0]
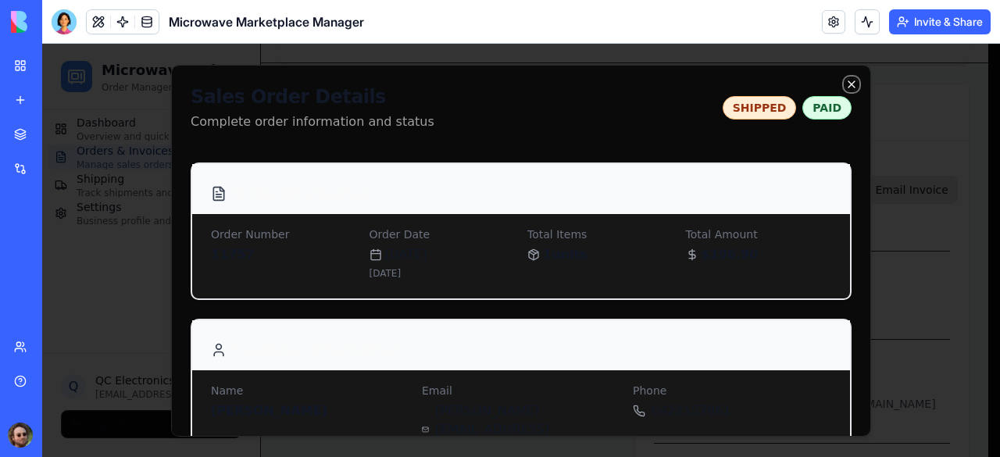
click at [846, 82] on icon "button" at bounding box center [852, 83] width 13 height 13
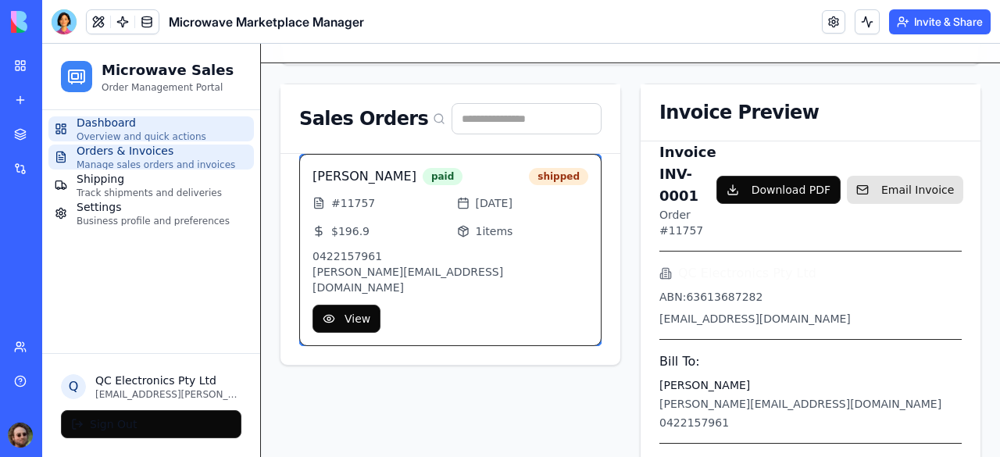
click at [131, 123] on span "Dashboard" at bounding box center [142, 123] width 130 height 16
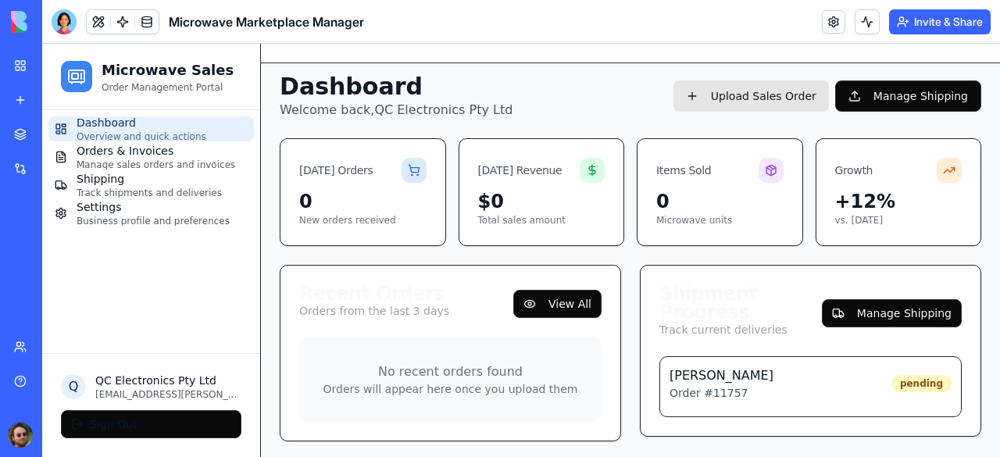
scroll to position [11, 0]
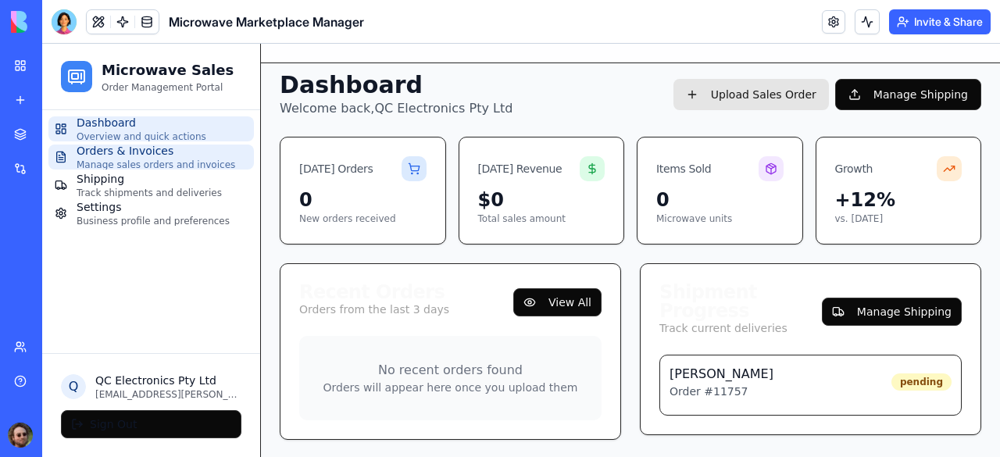
click at [135, 165] on span "Manage sales orders and invoices" at bounding box center [156, 165] width 159 height 13
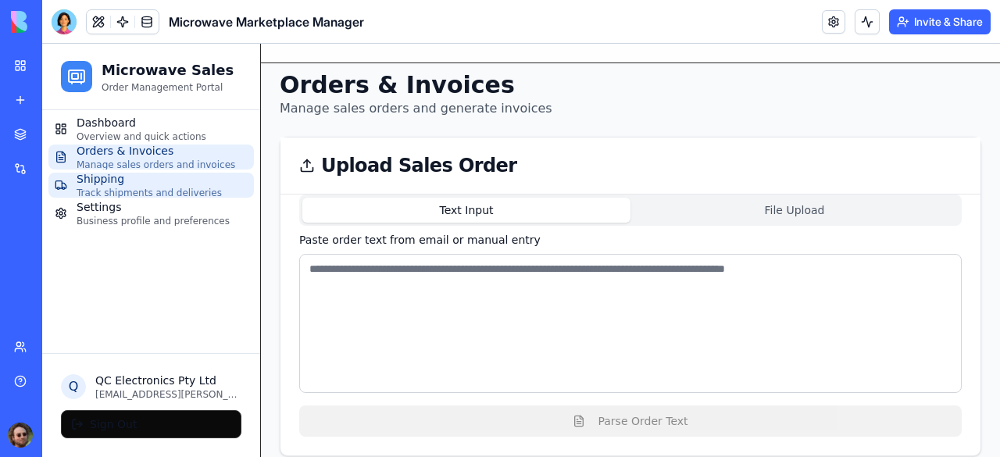
click at [133, 179] on span "Shipping" at bounding box center [149, 179] width 145 height 16
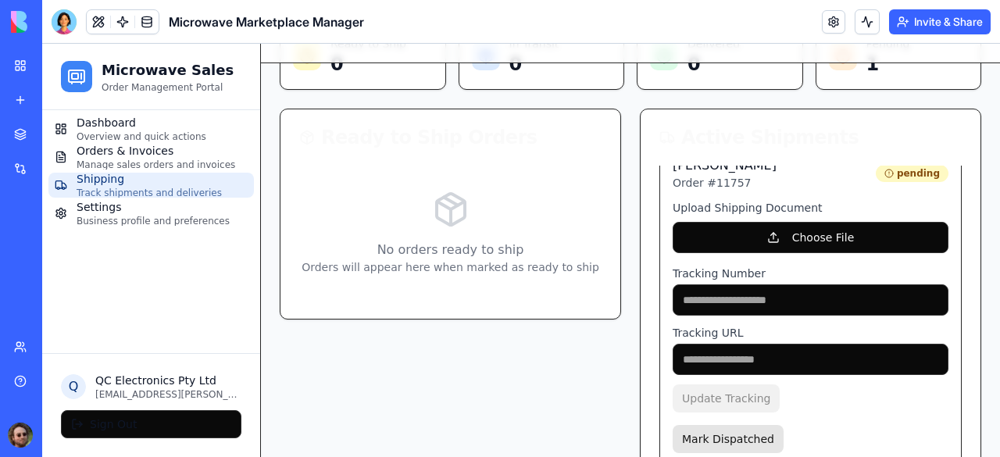
scroll to position [89, 0]
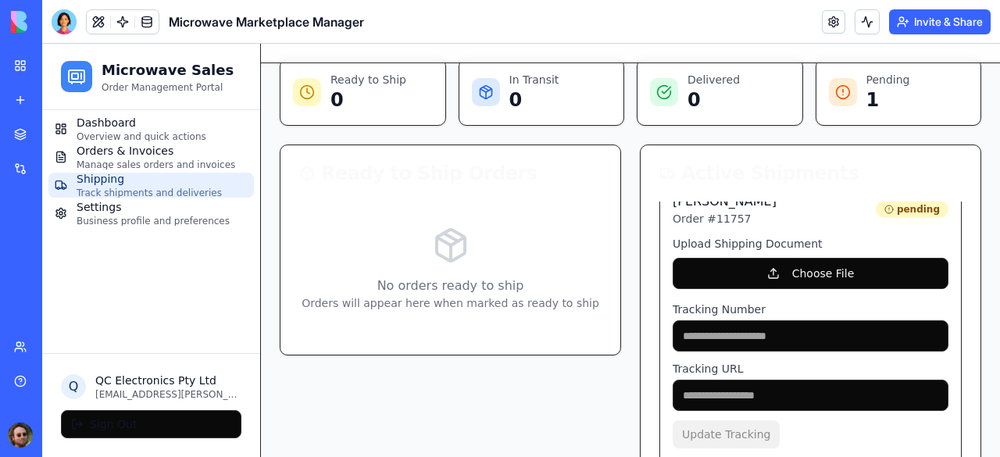
click at [727, 342] on input at bounding box center [811, 335] width 276 height 31
paste input "*********"
type input "*********"
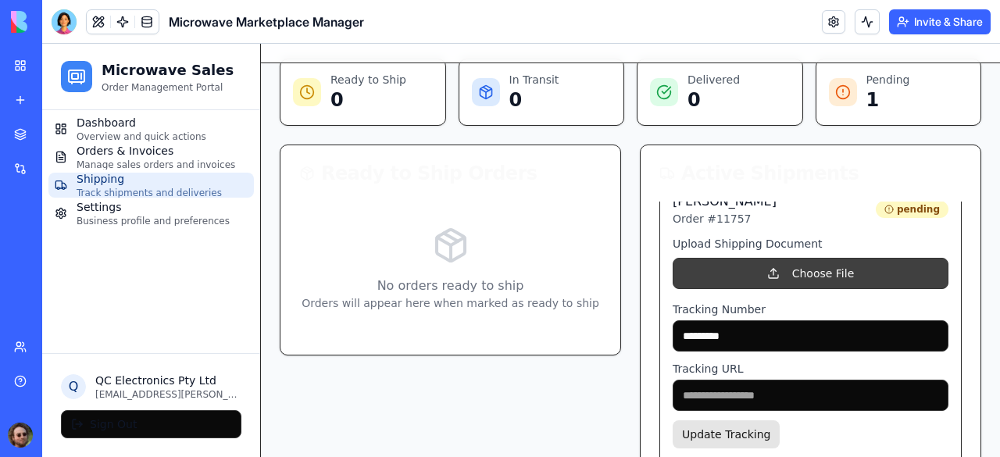
click at [761, 273] on button "Choose File" at bounding box center [811, 273] width 276 height 31
click at [793, 274] on button "Choose File" at bounding box center [811, 273] width 276 height 31
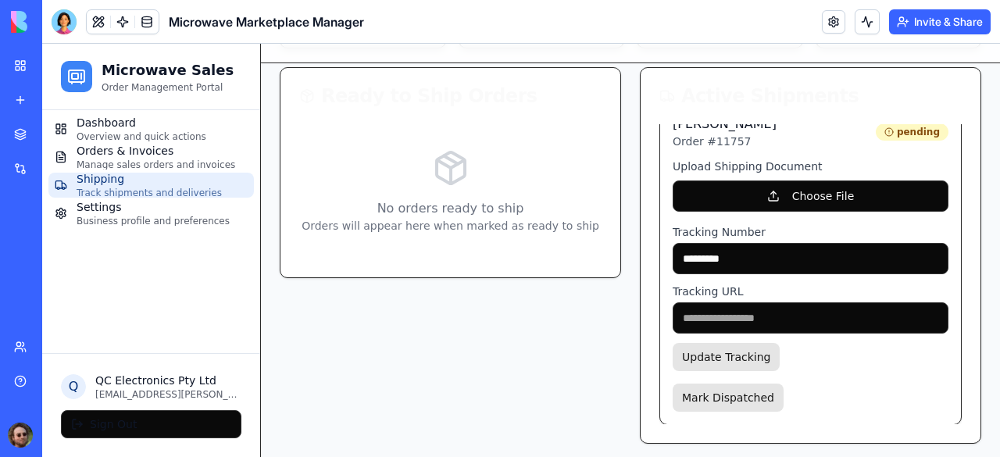
scroll to position [170, 0]
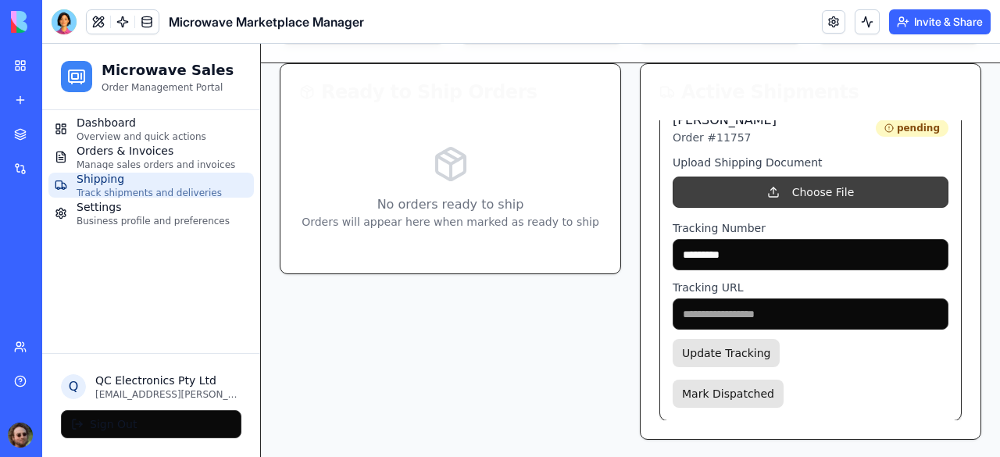
click at [771, 188] on button "Choose File" at bounding box center [811, 192] width 276 height 31
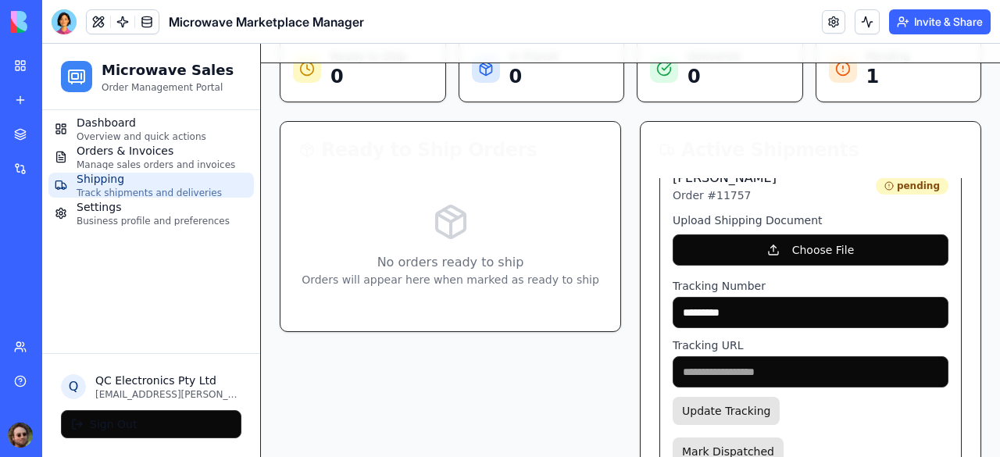
scroll to position [92, 0]
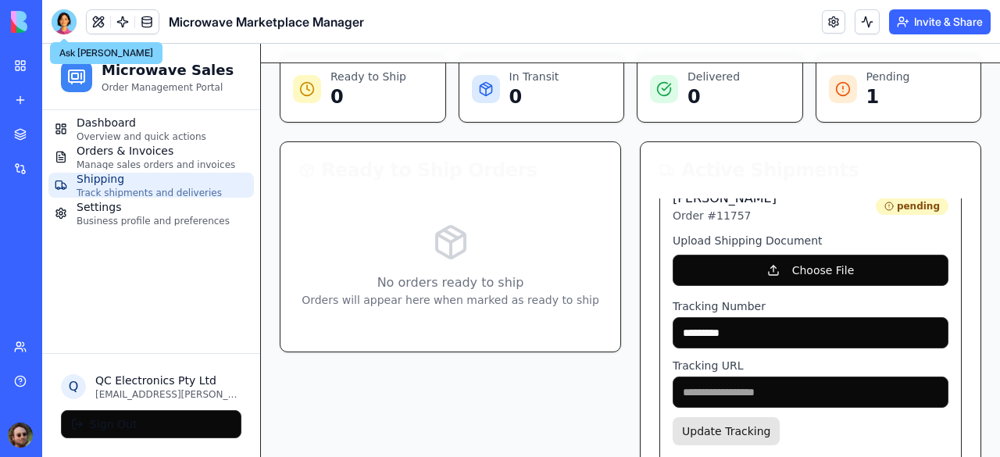
click at [59, 23] on div at bounding box center [64, 21] width 25 height 25
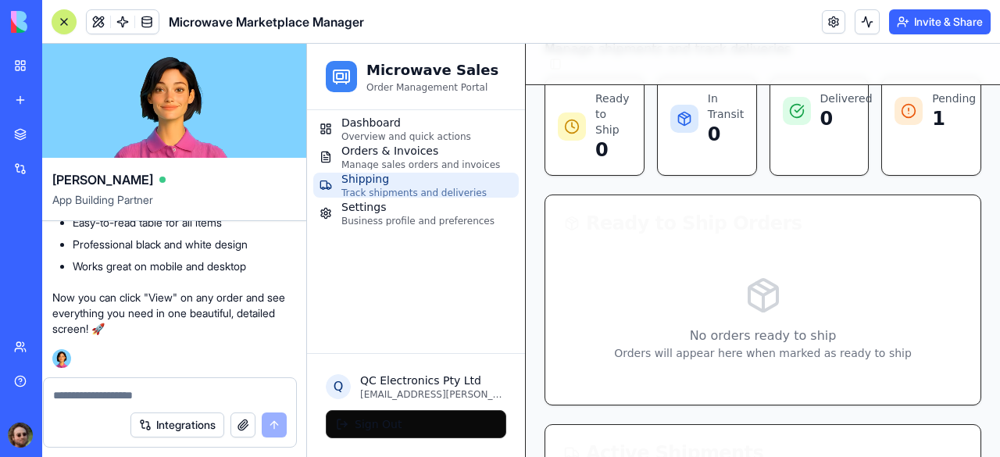
scroll to position [0, 0]
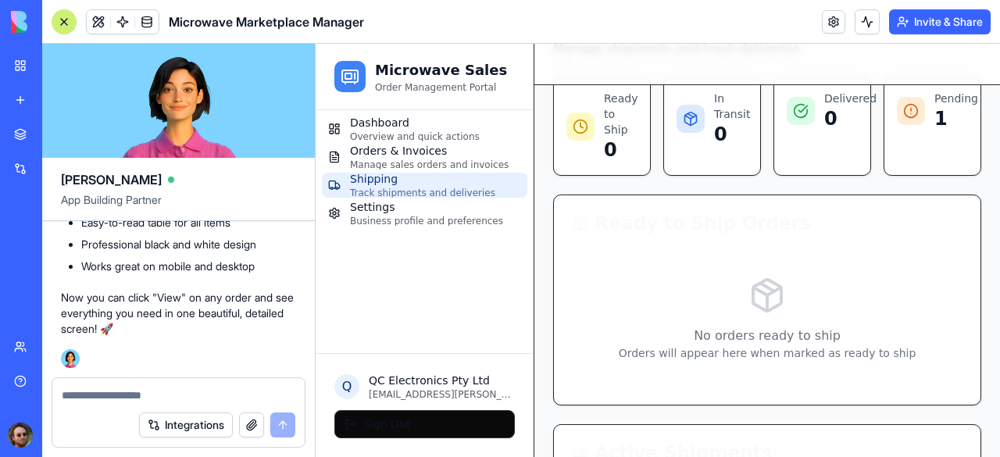
click at [123, 393] on textarea at bounding box center [179, 396] width 234 height 16
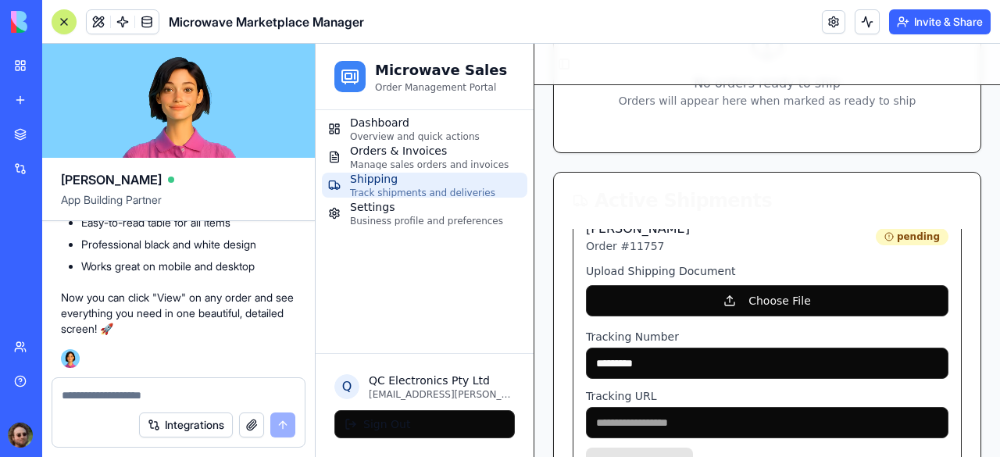
scroll to position [405, 0]
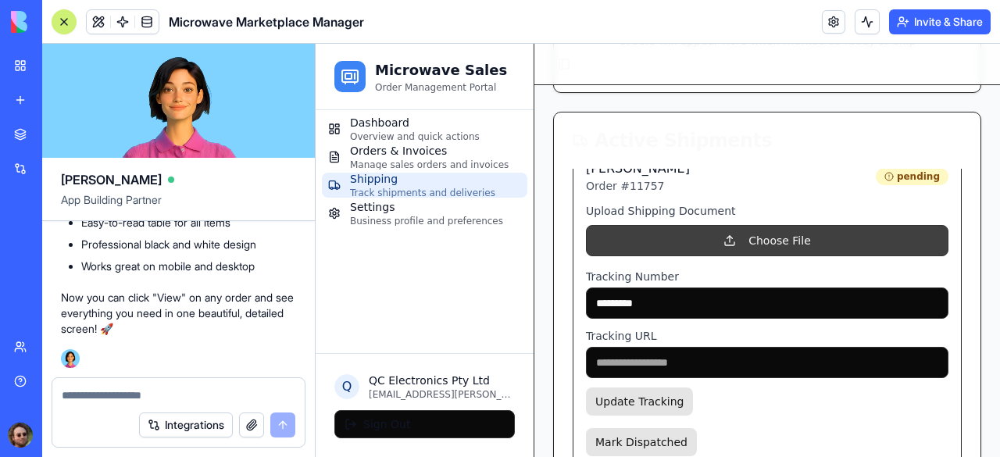
click at [719, 237] on button "Choose File" at bounding box center [767, 240] width 363 height 31
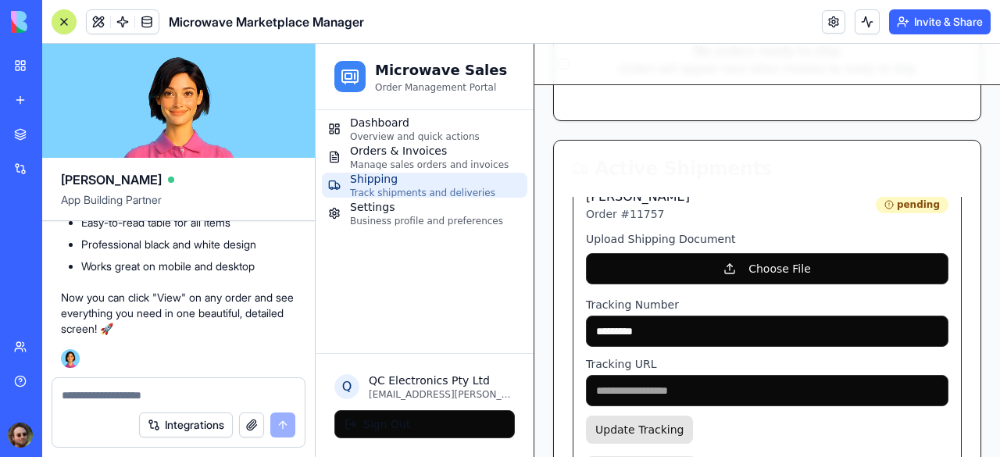
scroll to position [374, 0]
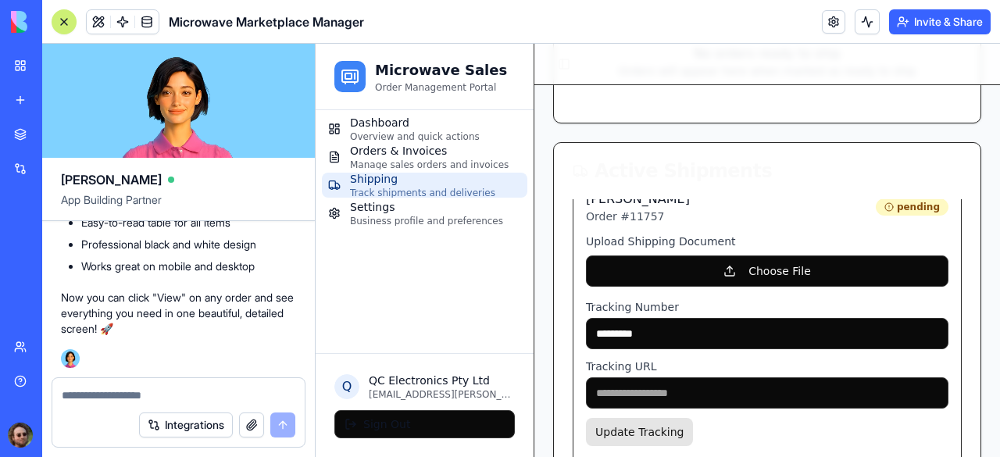
click at [183, 420] on button "Integrations" at bounding box center [186, 425] width 94 height 25
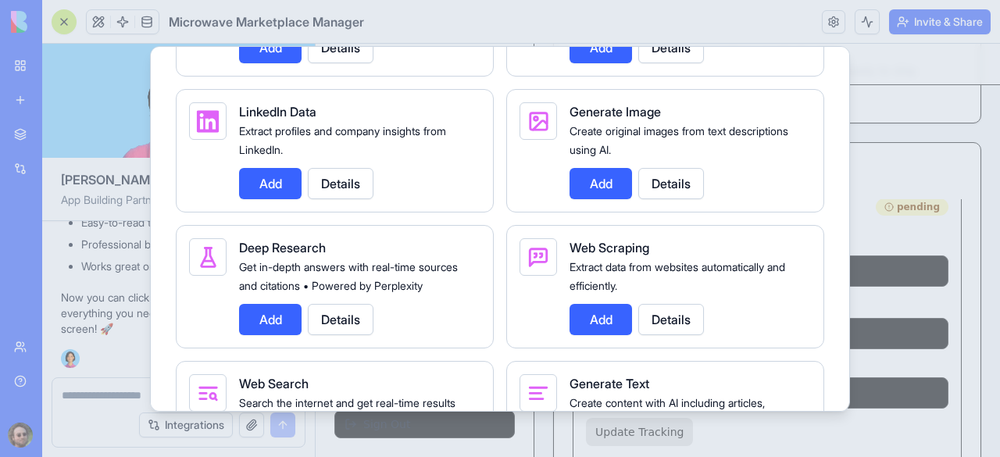
scroll to position [2266, 0]
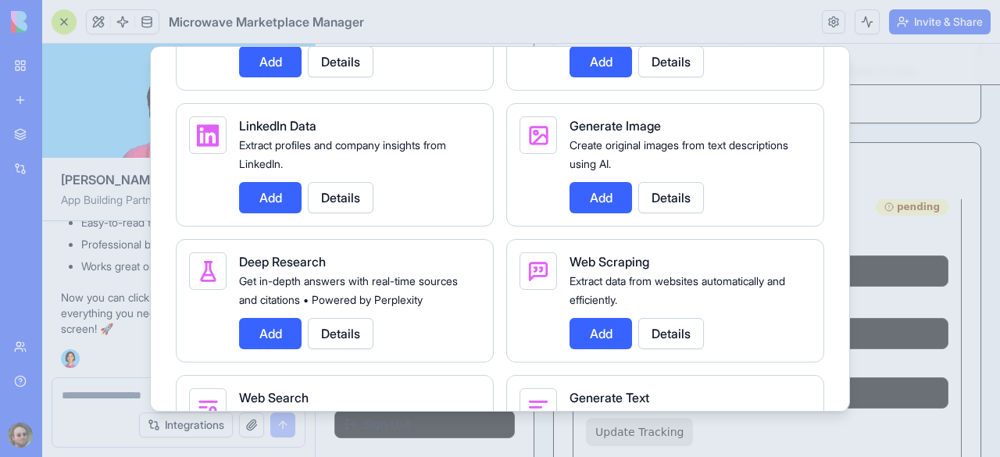
click at [660, 318] on button "Details" at bounding box center [671, 333] width 66 height 31
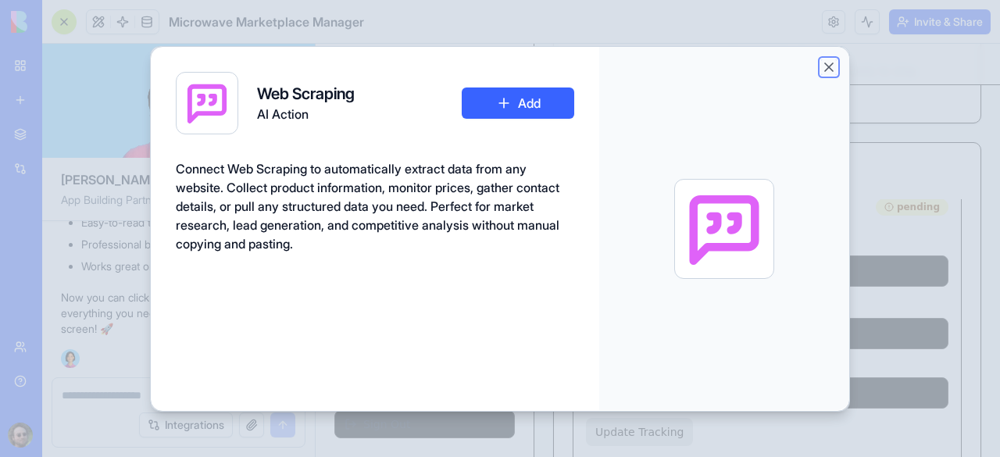
click at [831, 61] on button "Close" at bounding box center [829, 67] width 16 height 16
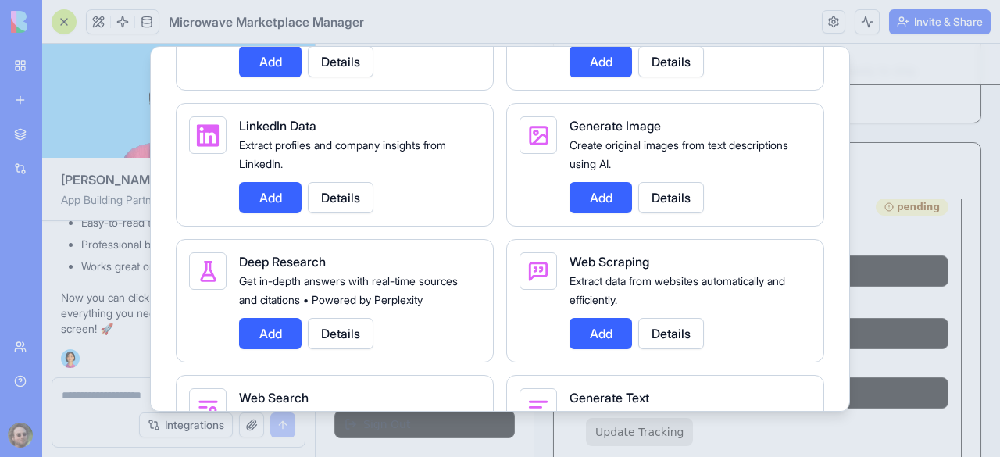
scroll to position [2423, 0]
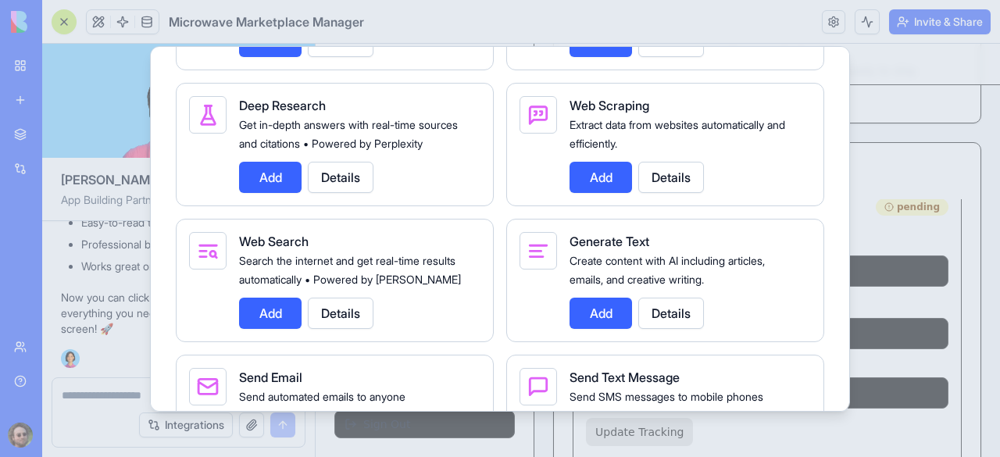
click at [279, 327] on button "Add" at bounding box center [270, 313] width 63 height 31
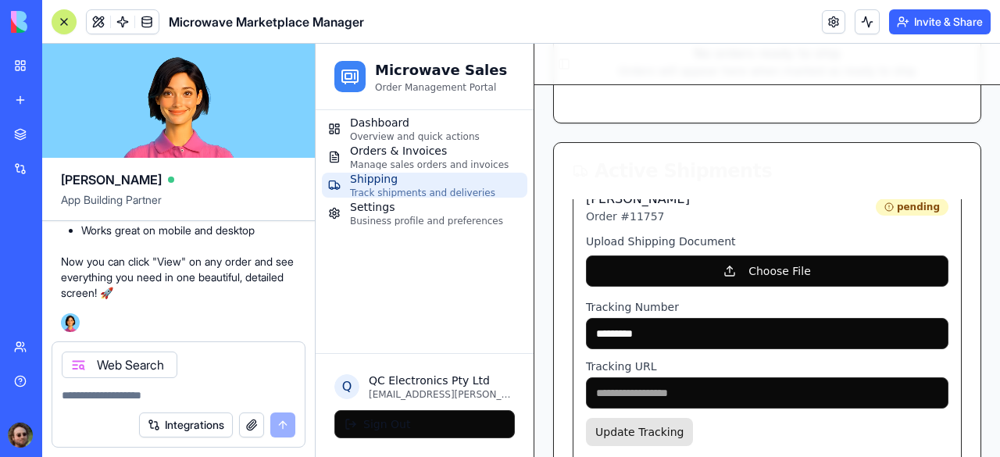
click at [130, 399] on textarea at bounding box center [179, 396] width 234 height 16
click at [664, 406] on input at bounding box center [767, 392] width 363 height 31
paste input "**********"
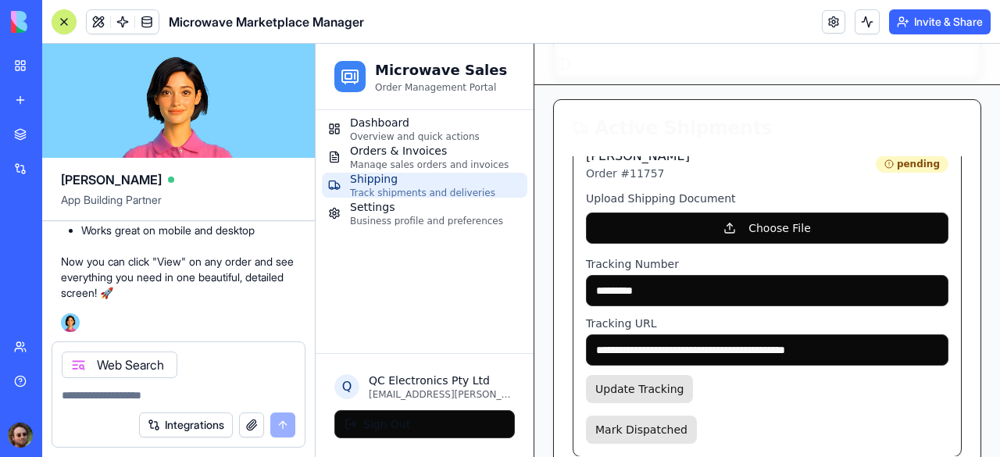
scroll to position [452, 0]
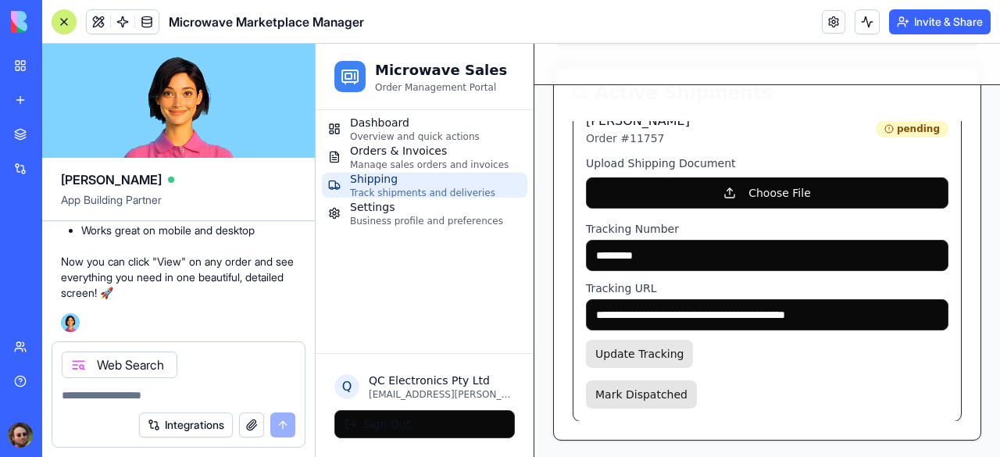
type input "**********"
click at [638, 352] on button "Update Tracking" at bounding box center [639, 354] width 107 height 28
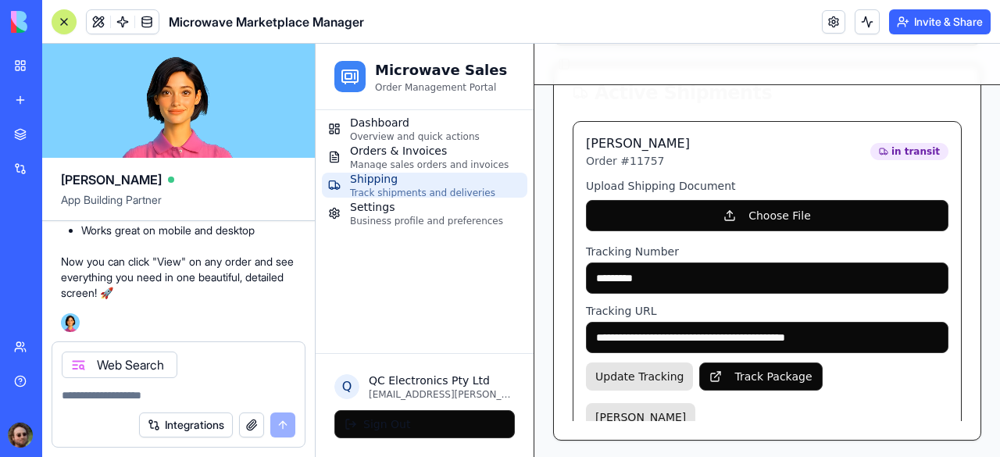
scroll to position [23, 0]
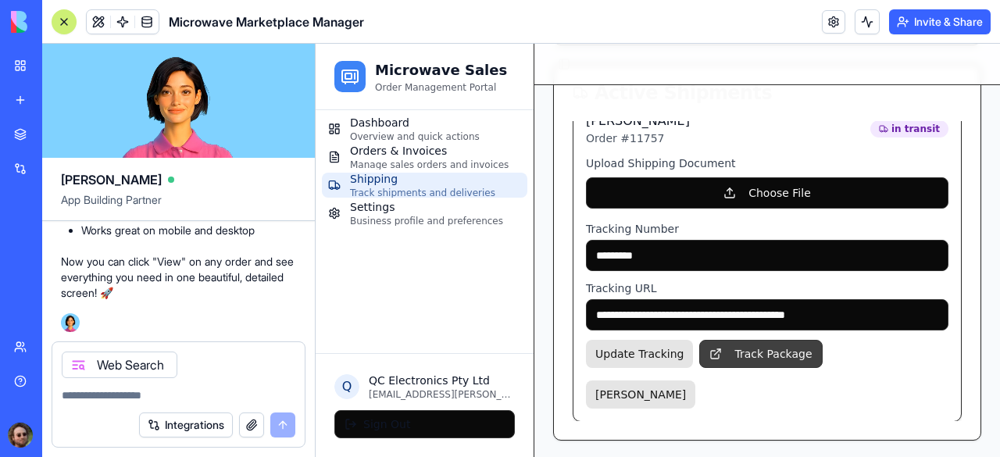
click at [743, 352] on link "Track Package" at bounding box center [760, 354] width 123 height 28
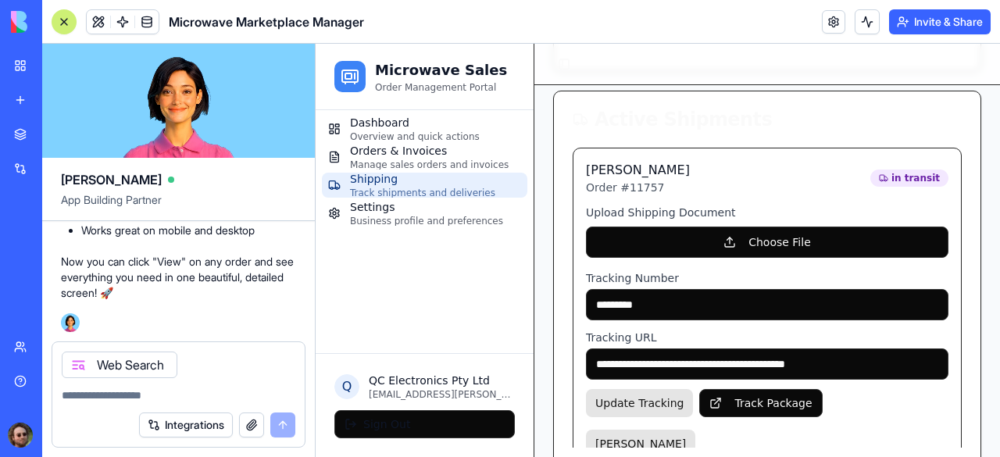
scroll to position [452, 0]
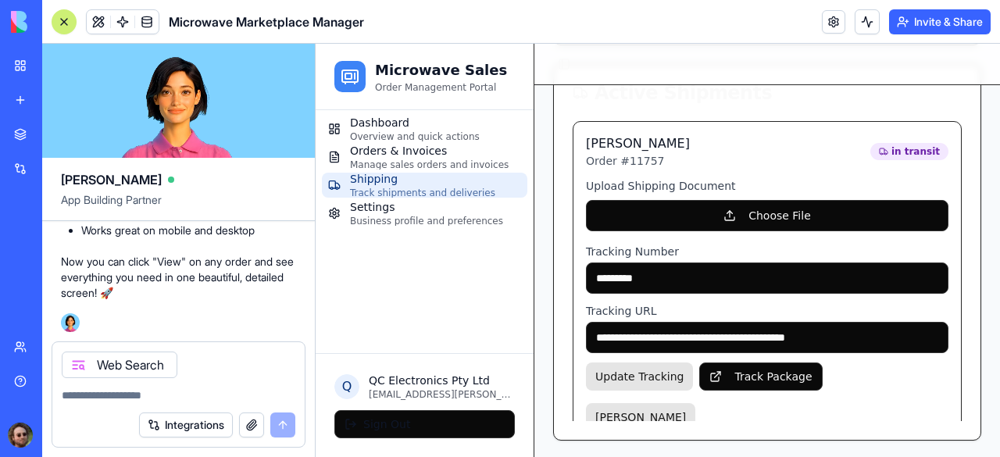
click at [75, 395] on textarea at bounding box center [179, 396] width 234 height 16
click at [70, 367] on div at bounding box center [78, 364] width 25 height 25
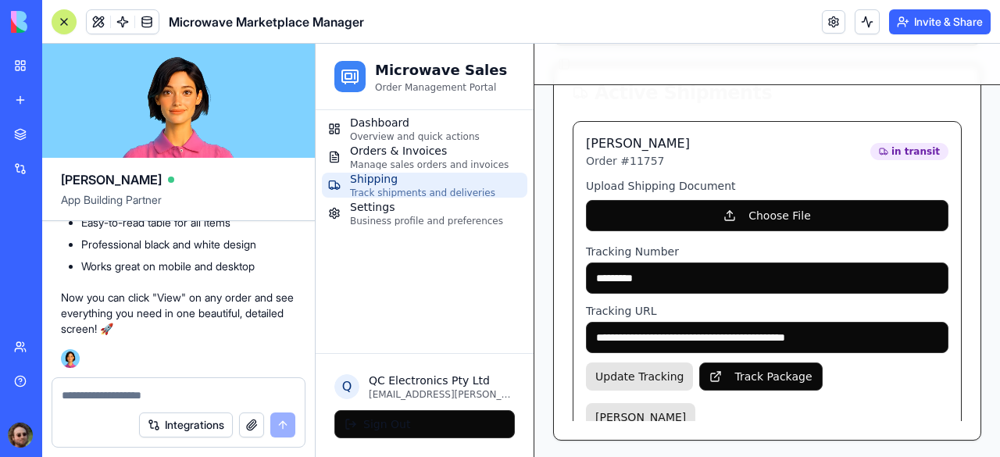
click at [162, 431] on button "Integrations" at bounding box center [186, 425] width 94 height 25
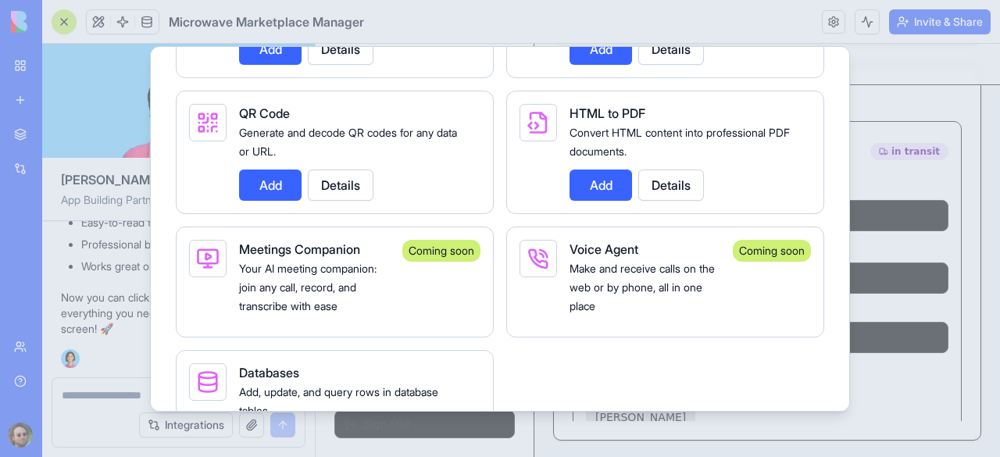
scroll to position [2898, 0]
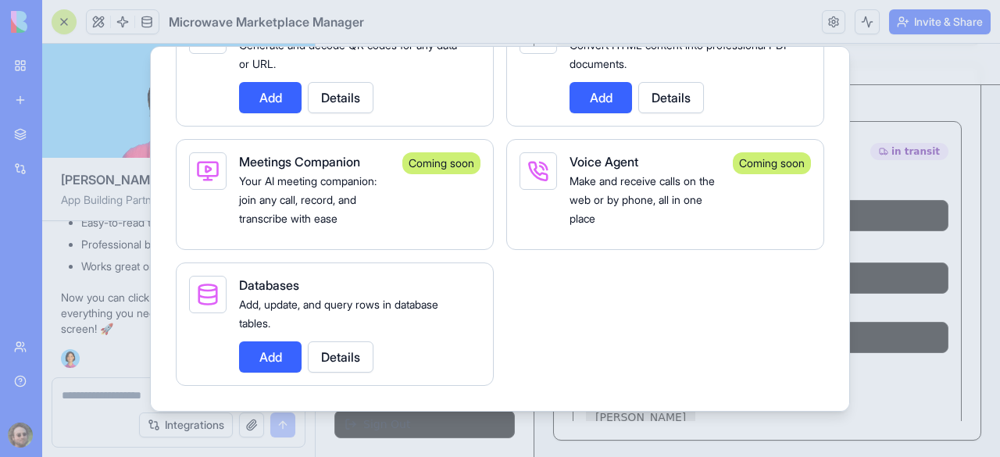
click at [278, 354] on button "Add" at bounding box center [270, 357] width 63 height 31
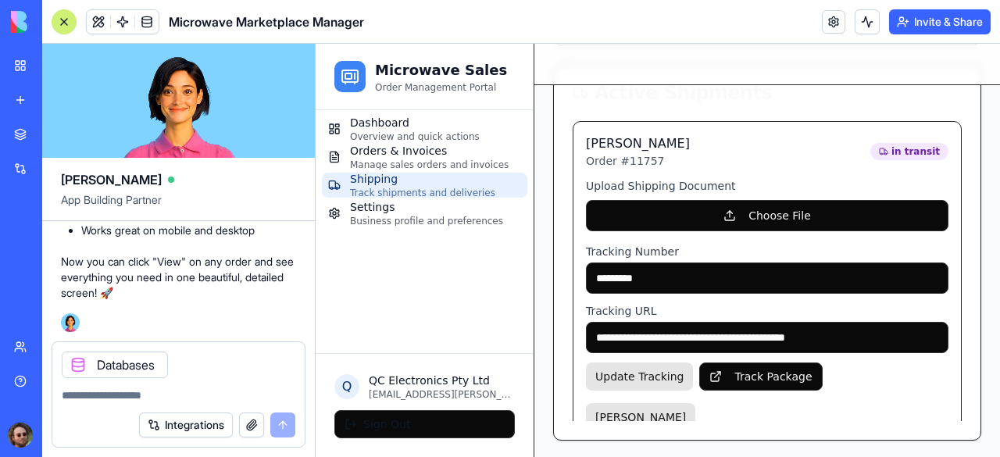
click at [88, 401] on textarea at bounding box center [179, 396] width 234 height 16
click at [105, 402] on textarea at bounding box center [179, 396] width 234 height 16
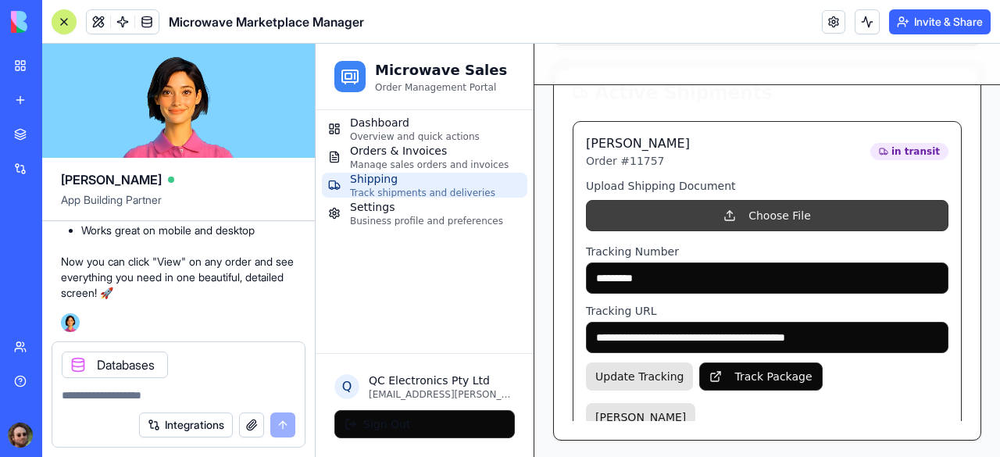
click at [660, 215] on button "Choose File" at bounding box center [767, 215] width 363 height 31
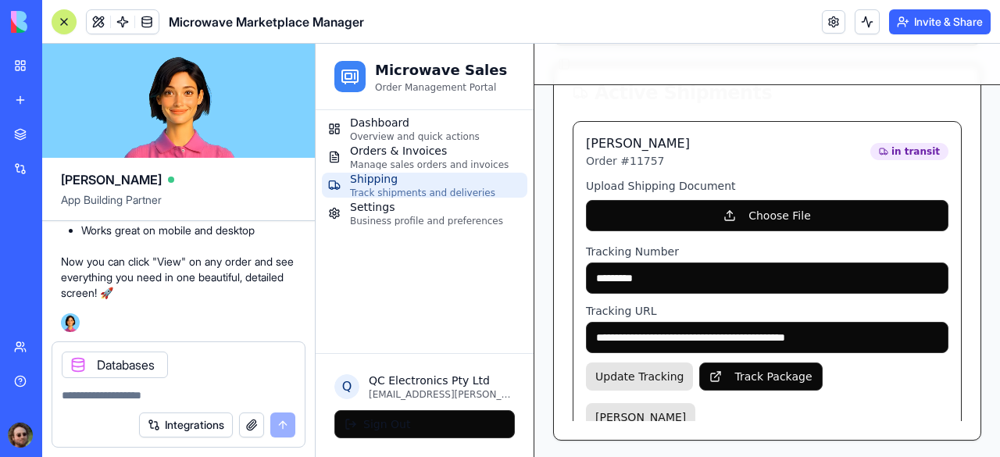
click at [150, 379] on div at bounding box center [178, 390] width 252 height 25
click at [121, 395] on textarea at bounding box center [179, 396] width 234 height 16
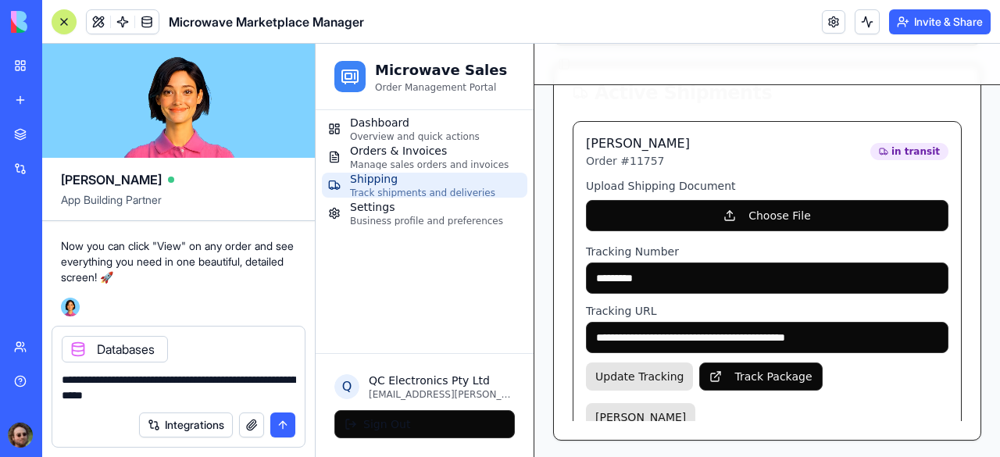
click at [159, 384] on textarea "**********" at bounding box center [179, 387] width 234 height 31
click at [175, 391] on textarea "**********" at bounding box center [179, 387] width 234 height 31
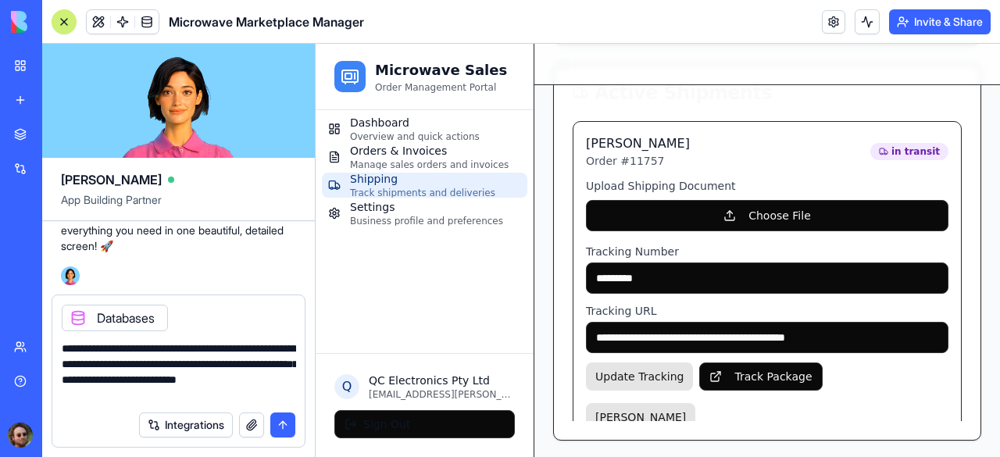
click at [275, 385] on textarea "**********" at bounding box center [179, 372] width 234 height 63
click at [240, 399] on textarea "**********" at bounding box center [179, 372] width 234 height 63
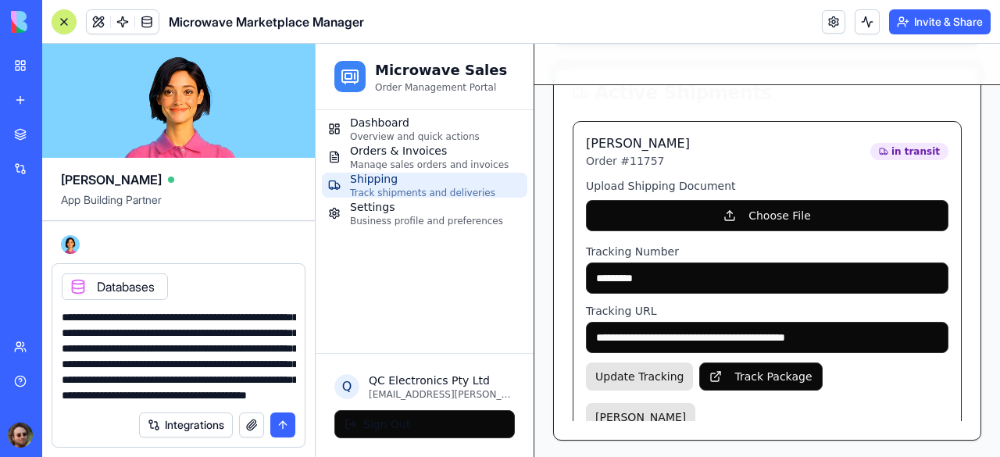
scroll to position [61, 0]
type textarea "**********"
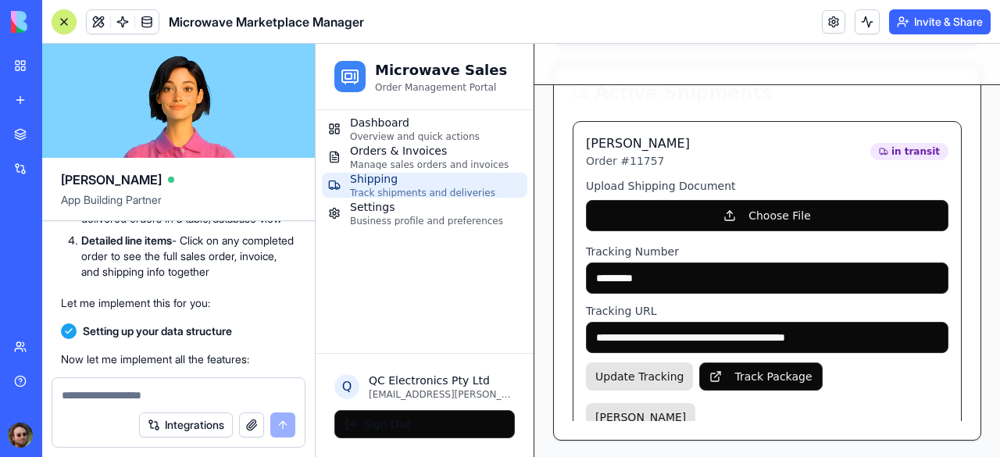
scroll to position [7328, 0]
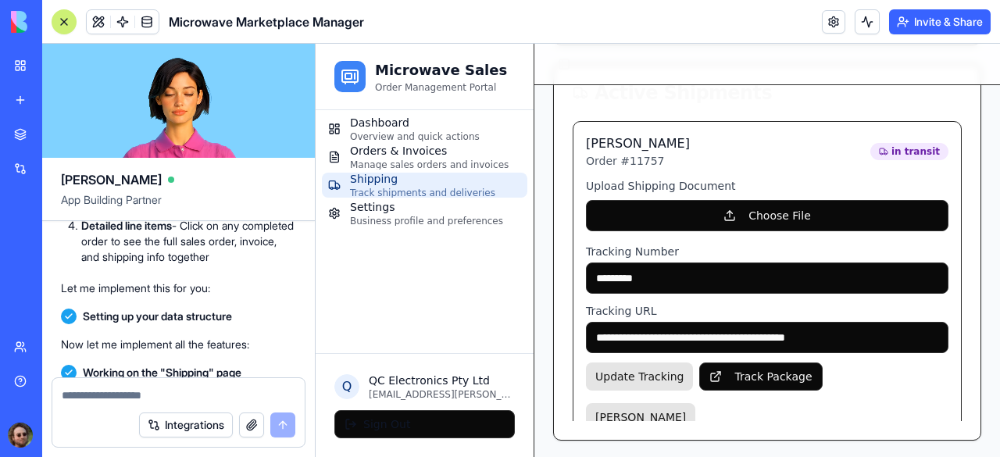
drag, startPoint x: 67, startPoint y: 295, endPoint x: 211, endPoint y: 276, distance: 145.1
copy span "I need to be able to choose file in the upload shipping document when clicking …"
click at [124, 395] on textarea at bounding box center [179, 396] width 234 height 16
paste textarea "**********"
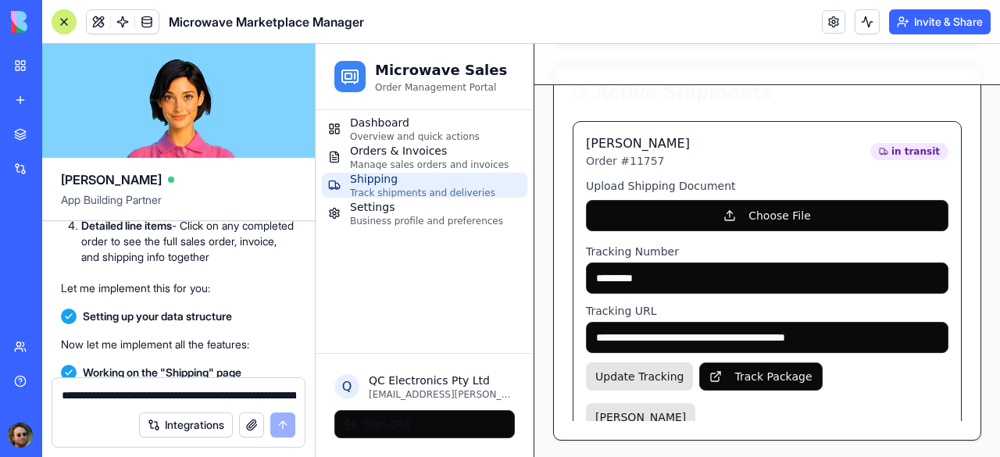
scroll to position [61, 0]
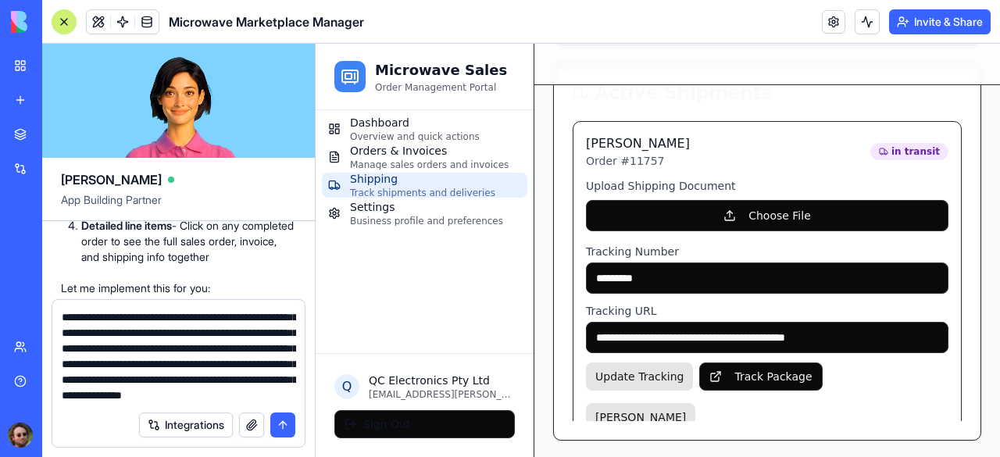
type textarea "**********"
click at [277, 429] on button "submit" at bounding box center [282, 425] width 25 height 25
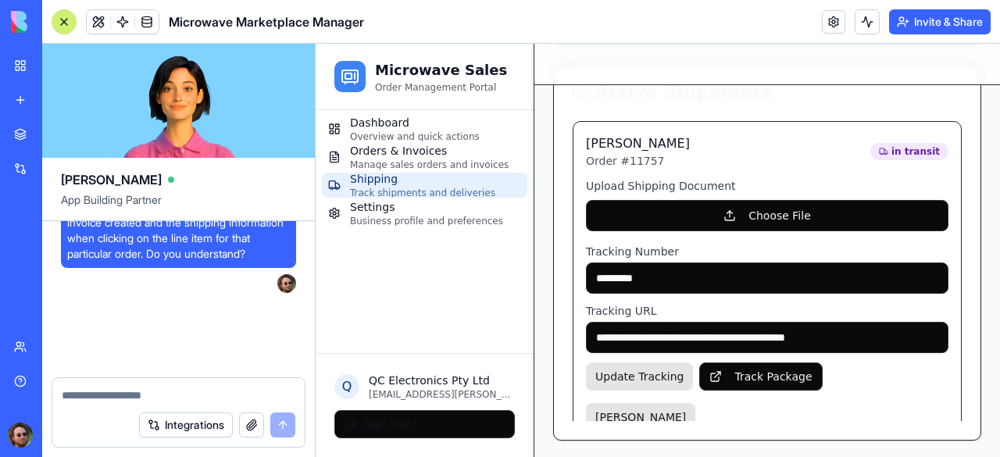
scroll to position [8060, 0]
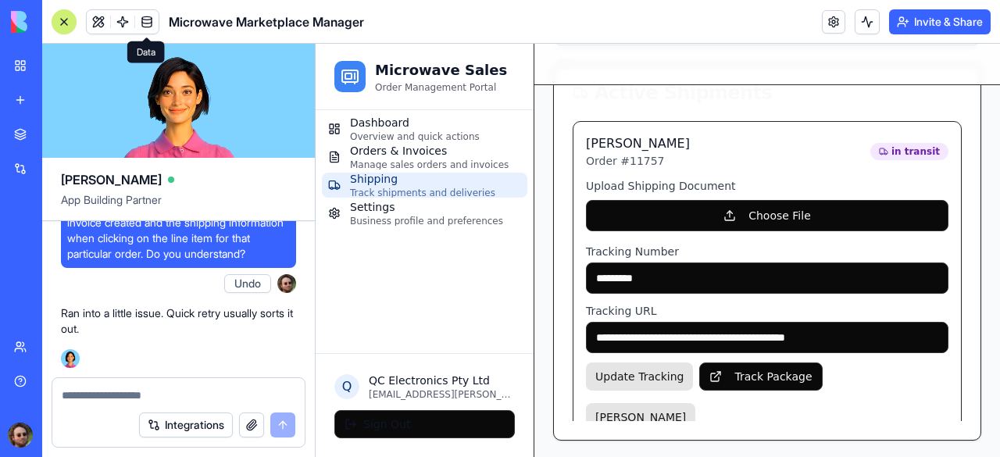
click at [58, 131] on div "Marketplace" at bounding box center [48, 135] width 20 height 16
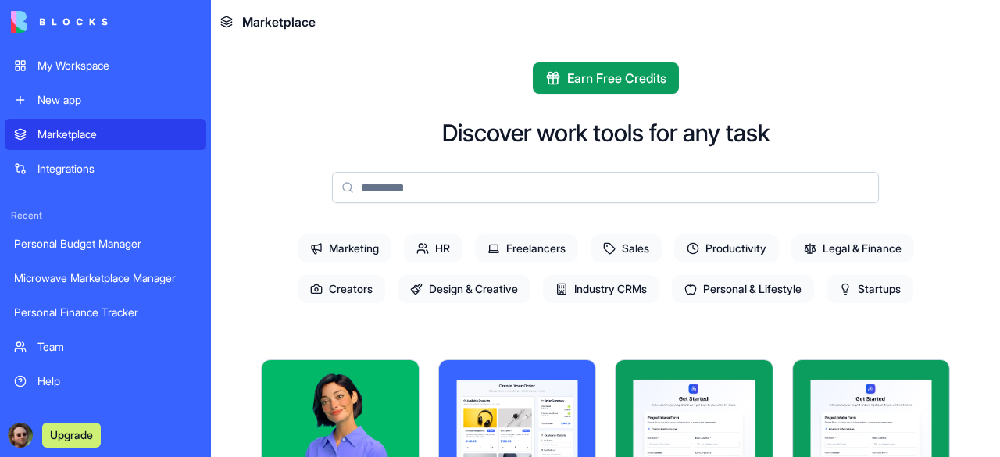
click at [106, 70] on div "My Workspace" at bounding box center [117, 66] width 159 height 16
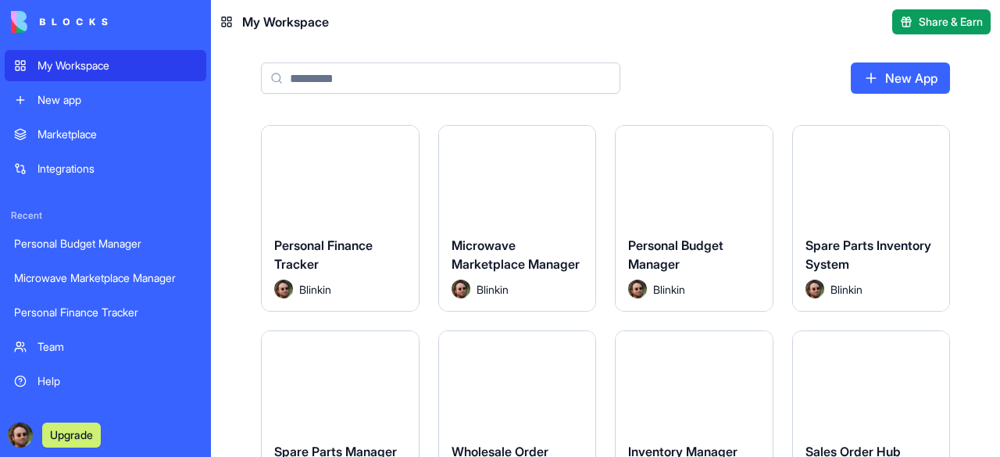
click at [892, 82] on link "New App" at bounding box center [900, 78] width 99 height 31
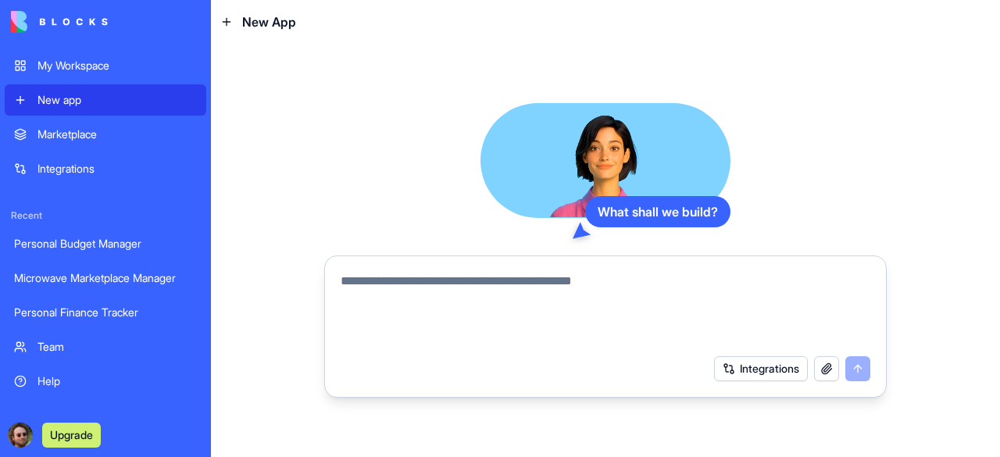
click at [469, 284] on textarea at bounding box center [606, 309] width 530 height 75
click at [438, 284] on textarea at bounding box center [606, 309] width 530 height 75
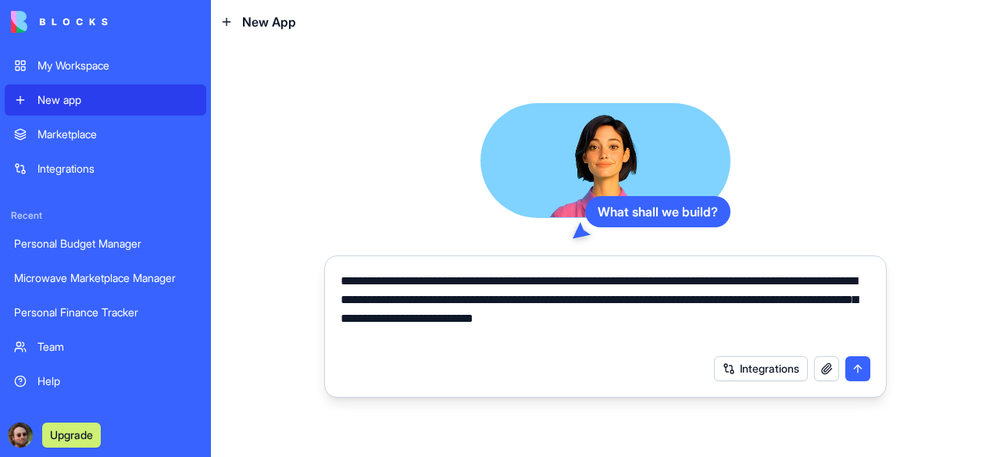
type textarea "**********"
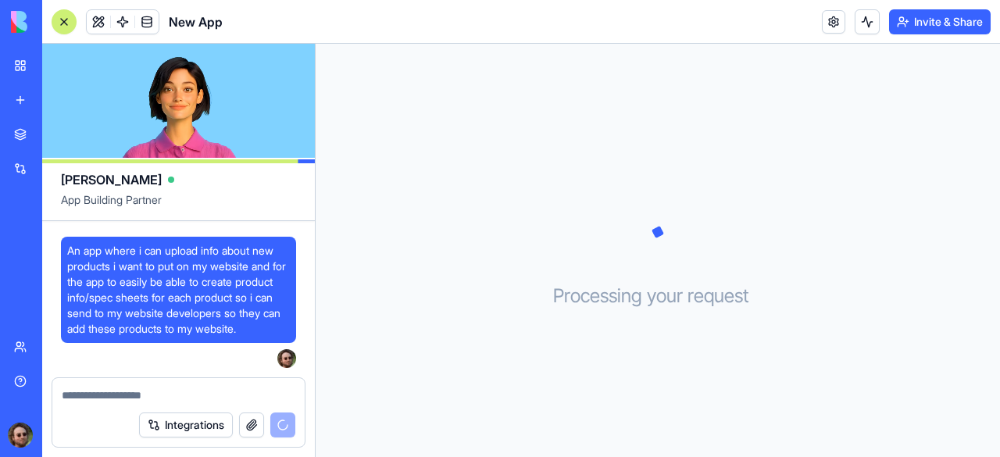
scroll to position [277, 0]
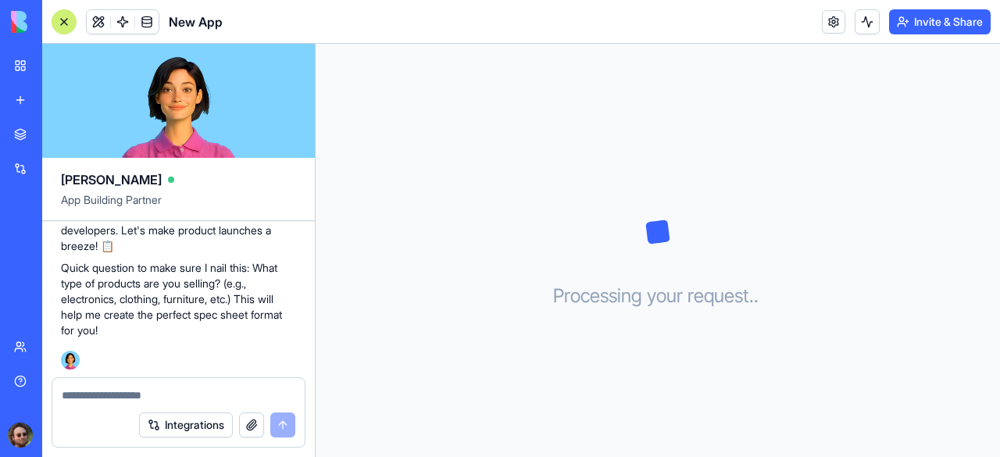
click at [200, 396] on textarea at bounding box center [179, 396] width 234 height 16
click at [145, 397] on textarea "**********" at bounding box center [179, 396] width 234 height 16
click at [261, 392] on textarea "**********" at bounding box center [179, 396] width 234 height 16
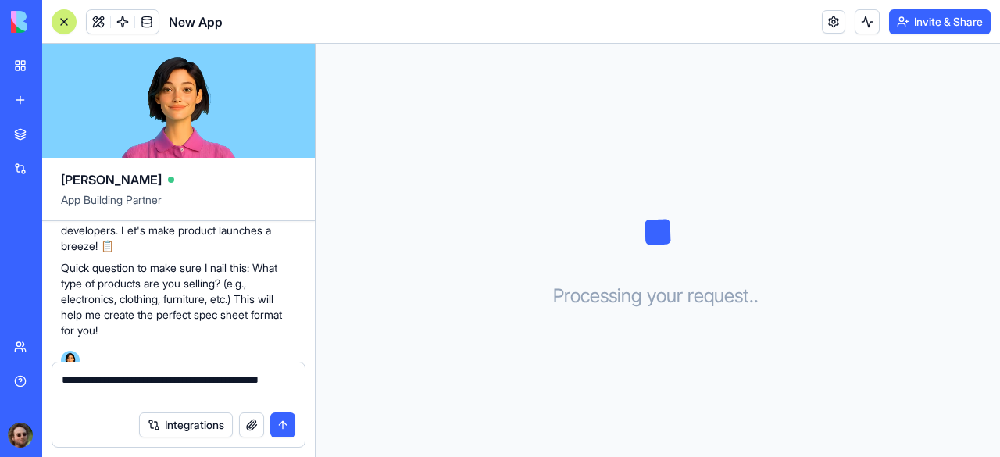
click at [274, 387] on textarea "**********" at bounding box center [179, 387] width 234 height 31
type textarea "**********"
click at [289, 420] on button "submit" at bounding box center [282, 425] width 25 height 25
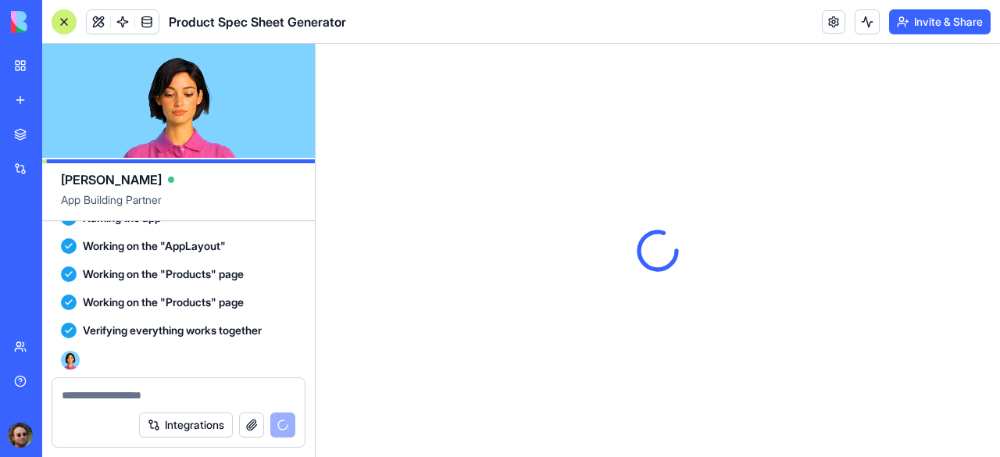
scroll to position [1311, 0]
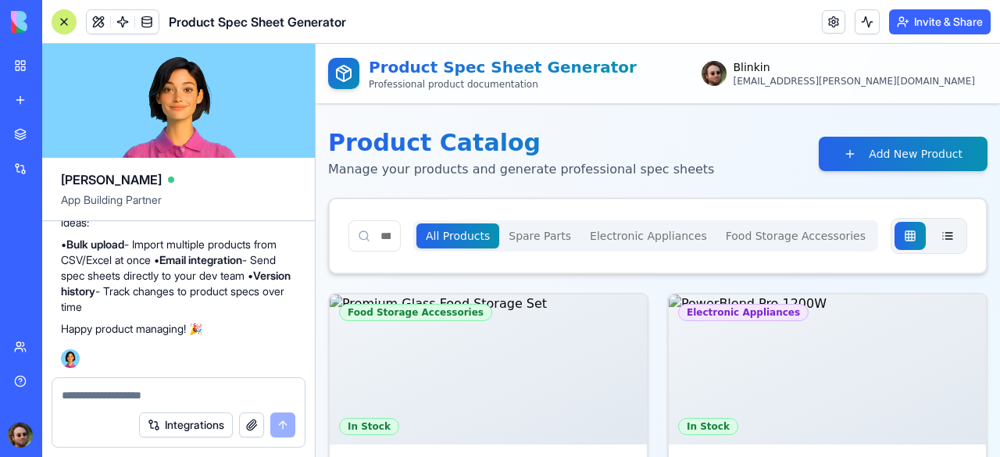
click at [63, 20] on div at bounding box center [64, 22] width 13 height 13
